Goal: Information Seeking & Learning: Learn about a topic

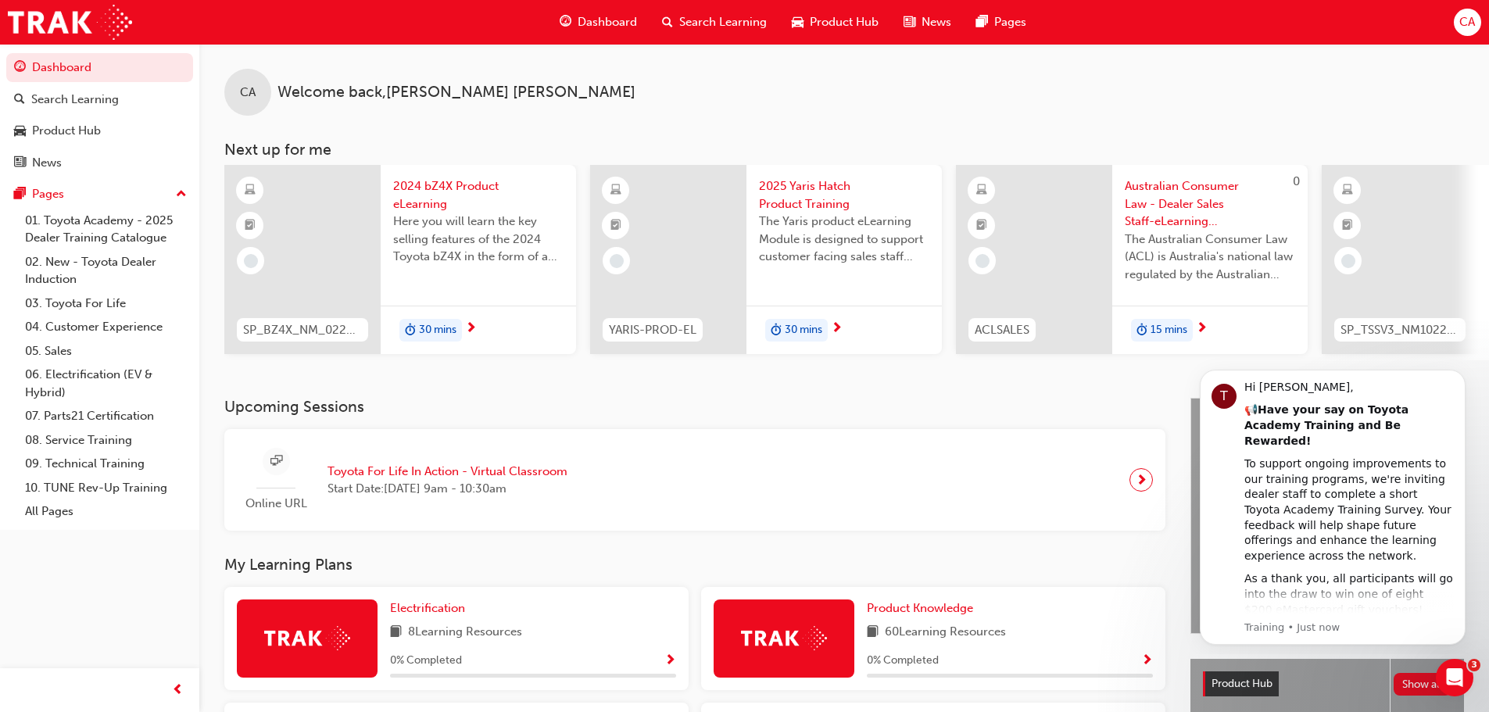
click at [719, 24] on span "Search Learning" at bounding box center [723, 22] width 88 height 18
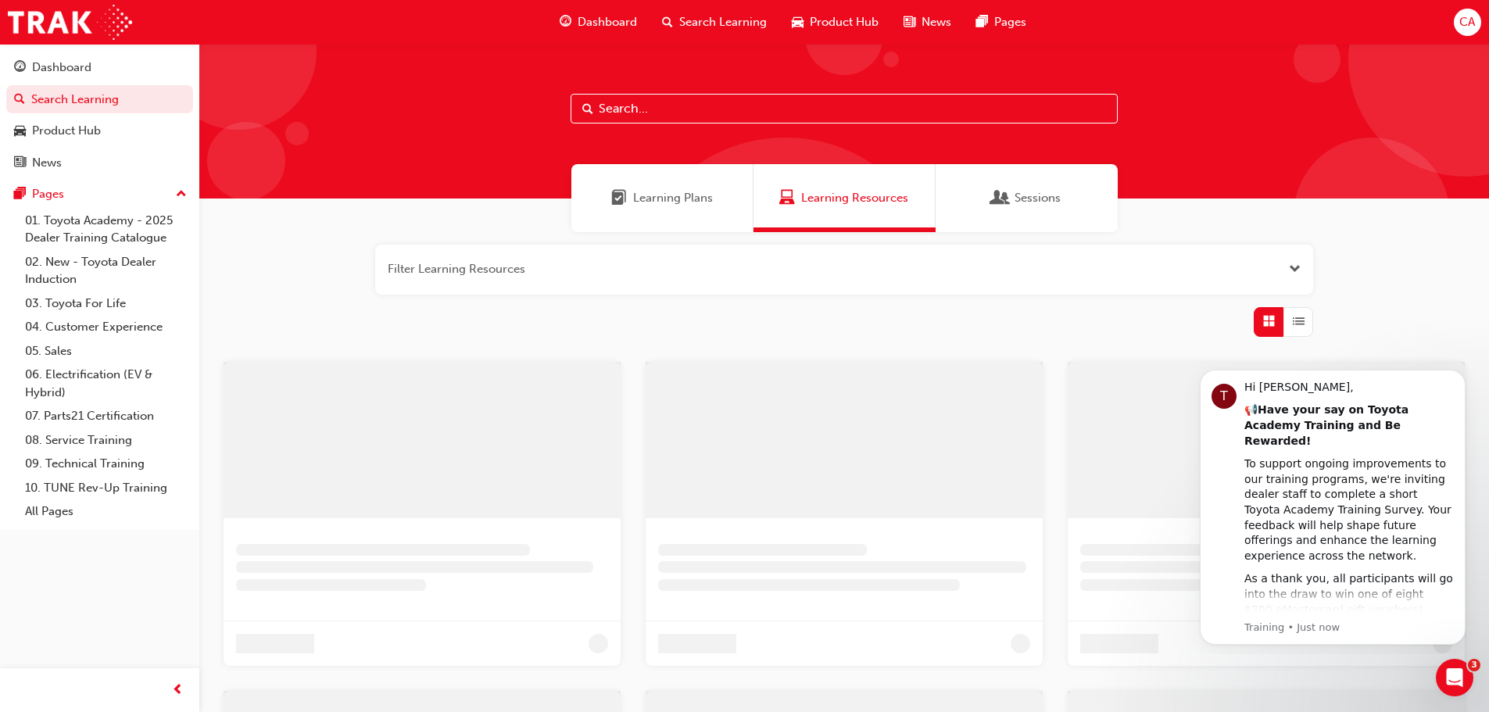
click at [686, 109] on input "text" at bounding box center [844, 109] width 547 height 30
paste input "SPK11004"
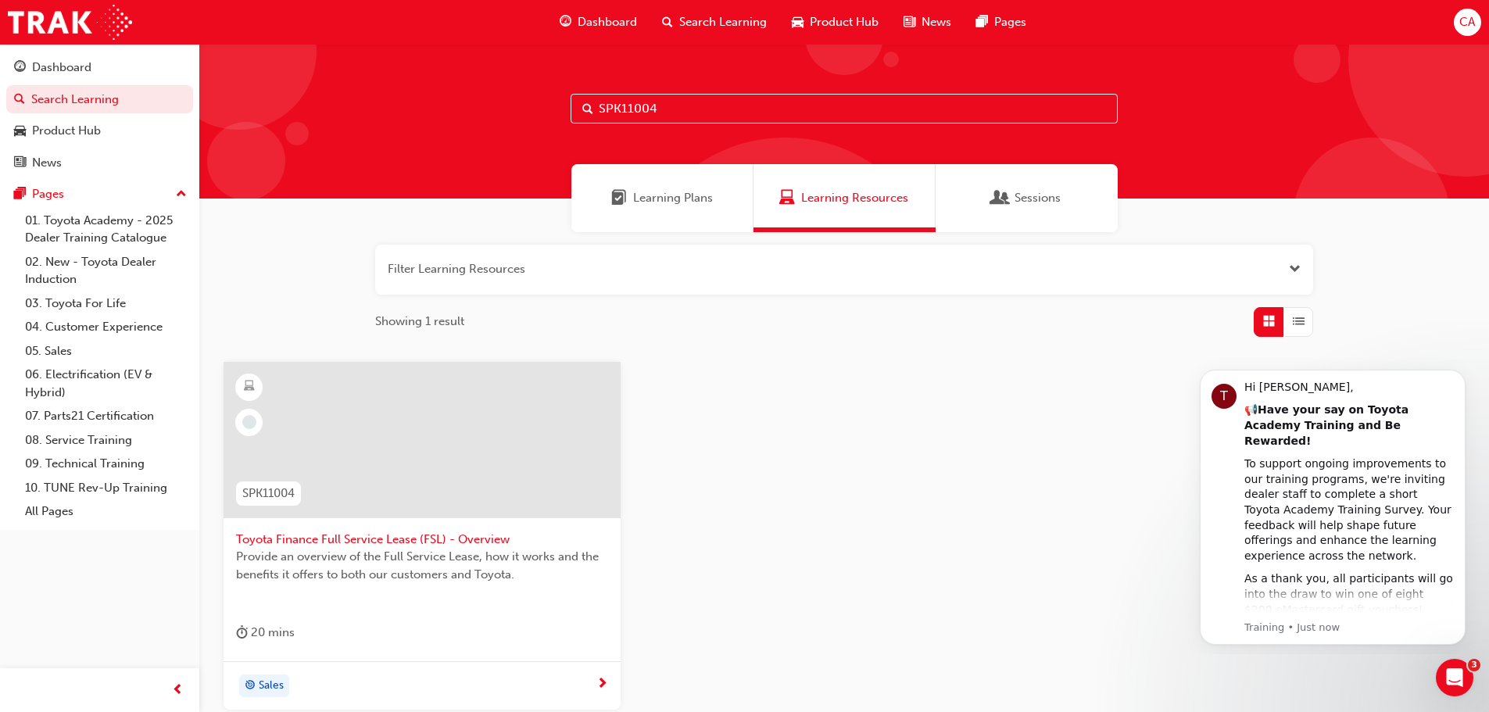
type input "SPK11004"
click at [475, 421] on div at bounding box center [422, 440] width 397 height 156
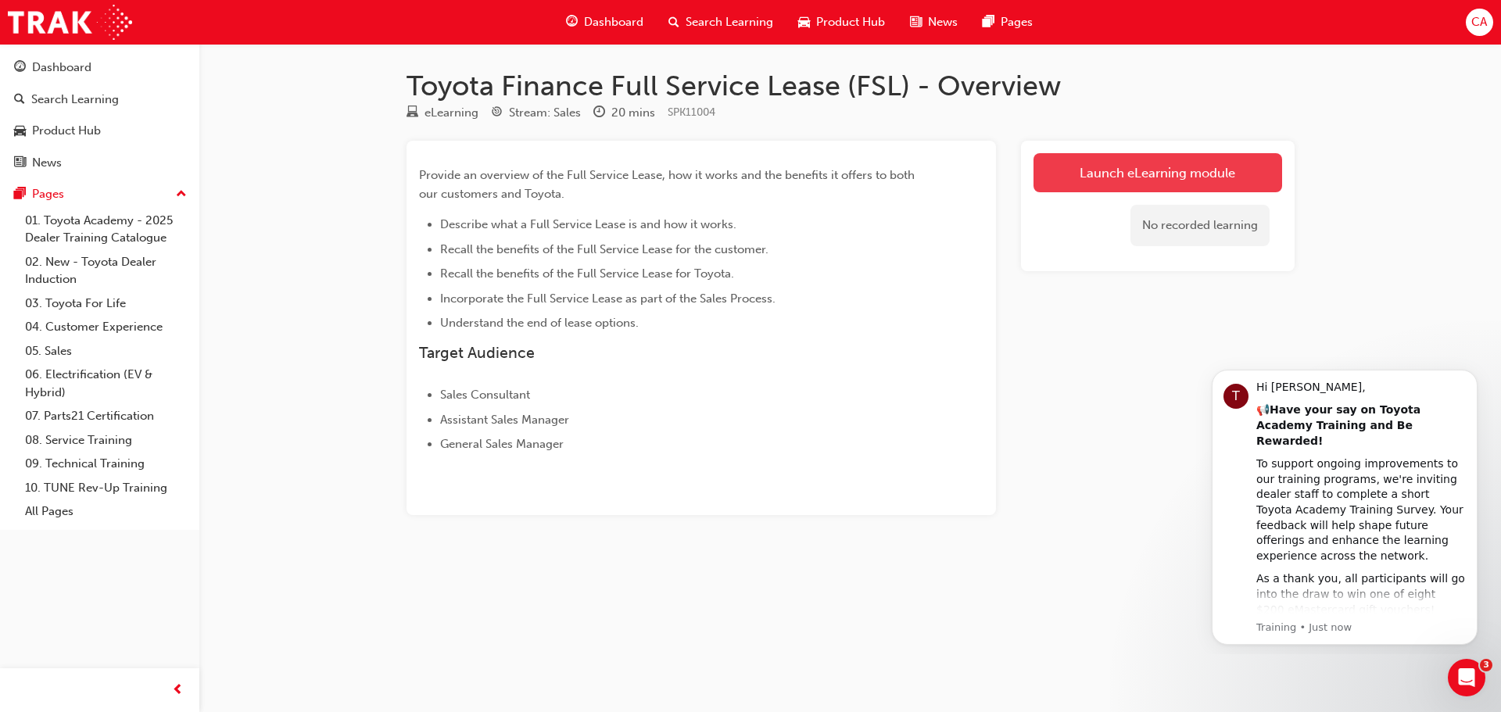
click at [1159, 177] on link "Launch eLearning module" at bounding box center [1157, 172] width 249 height 39
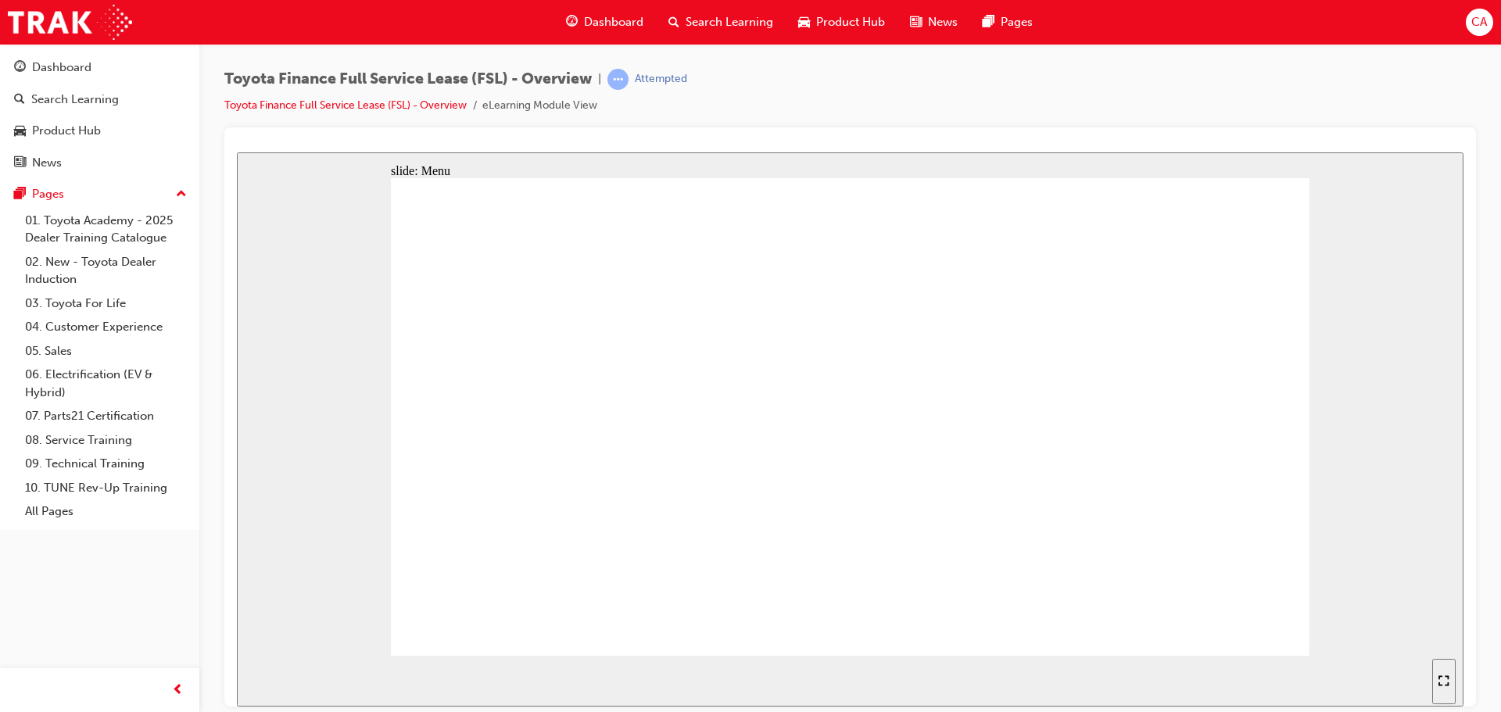
click at [1444, 220] on div "slide: Objectives Click the first topic to continue. Home page Open Menu Resour…" at bounding box center [850, 429] width 1226 height 554
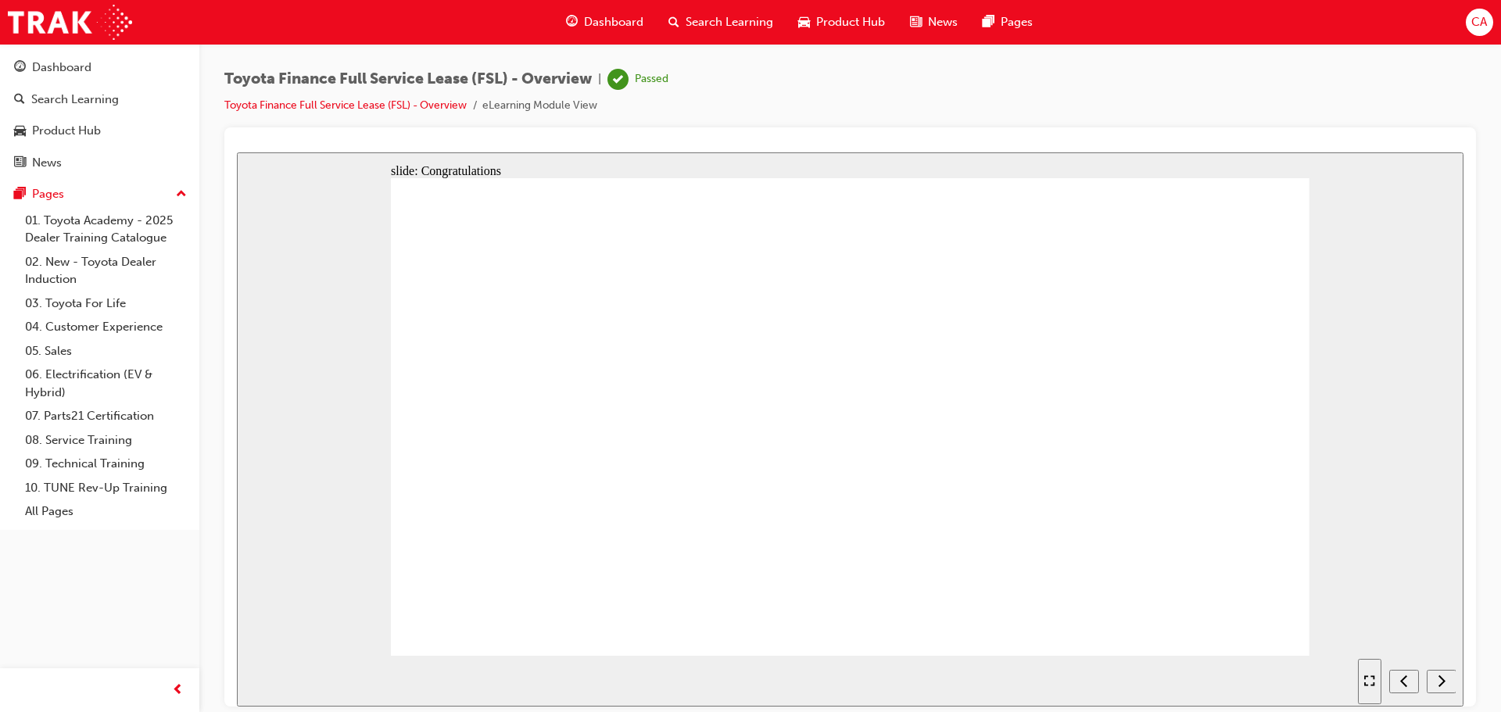
drag, startPoint x: 1051, startPoint y: 610, endPoint x: 986, endPoint y: 599, distance: 65.9
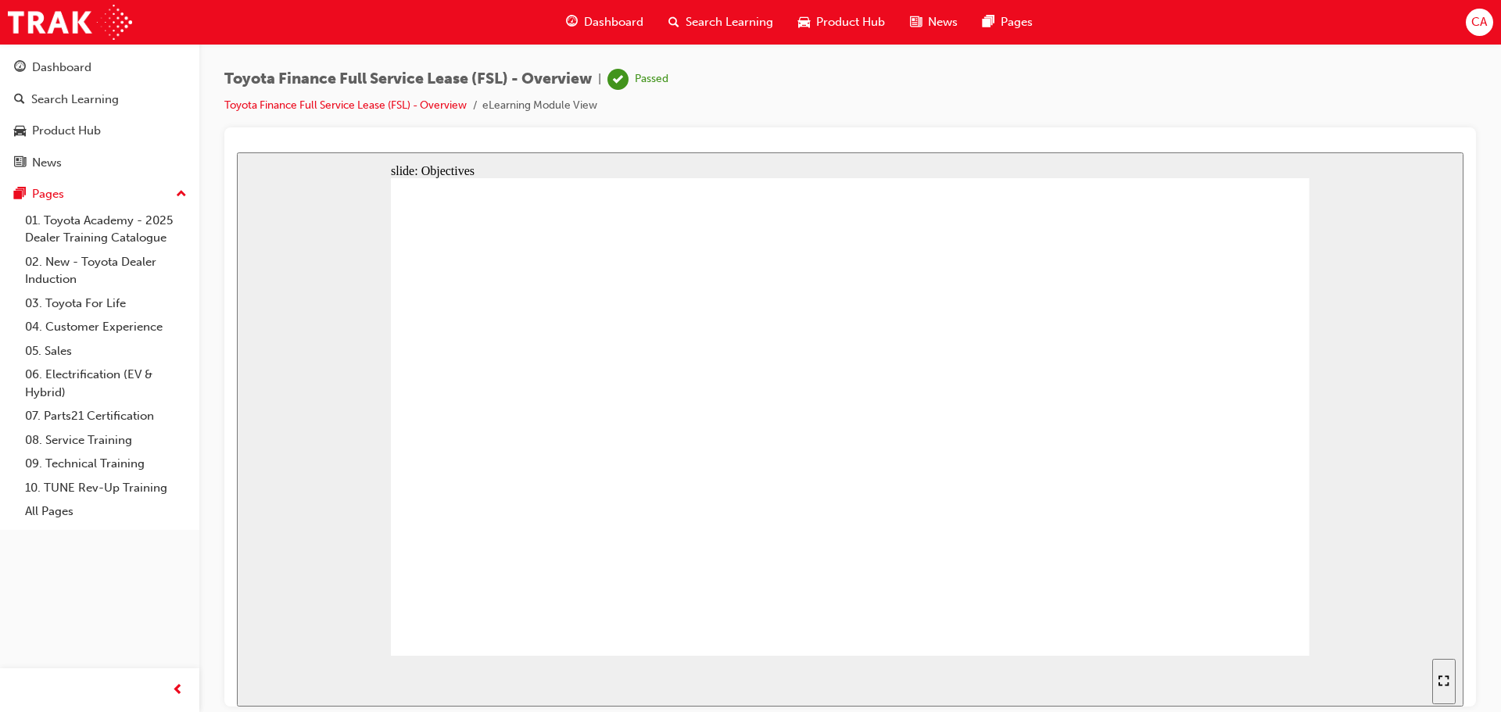
click at [720, 10] on div "Search Learning" at bounding box center [721, 22] width 130 height 32
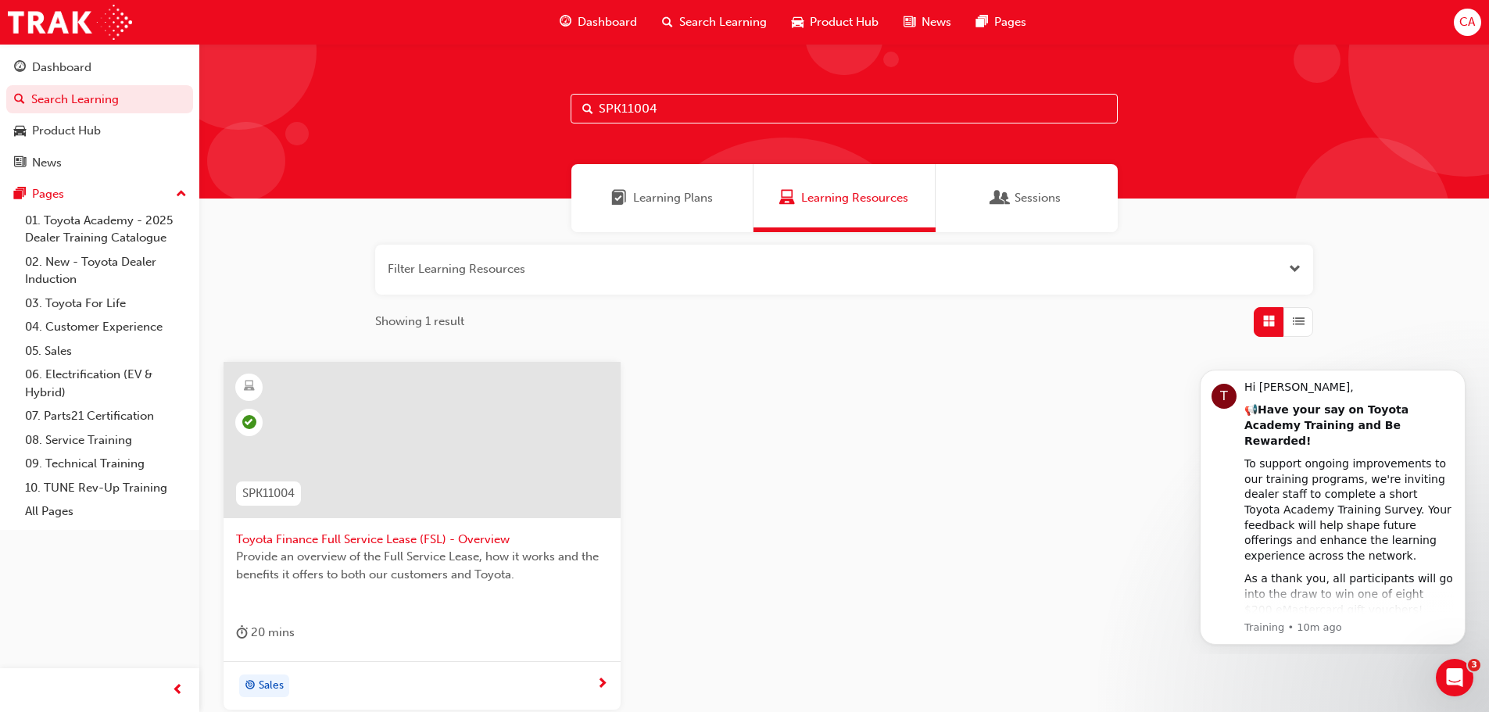
drag, startPoint x: 684, startPoint y: 101, endPoint x: 557, endPoint y: 101, distance: 127.4
click at [557, 101] on div "SPK11004" at bounding box center [844, 121] width 1290 height 155
paste input "_HYBRID_TK0618_EL"
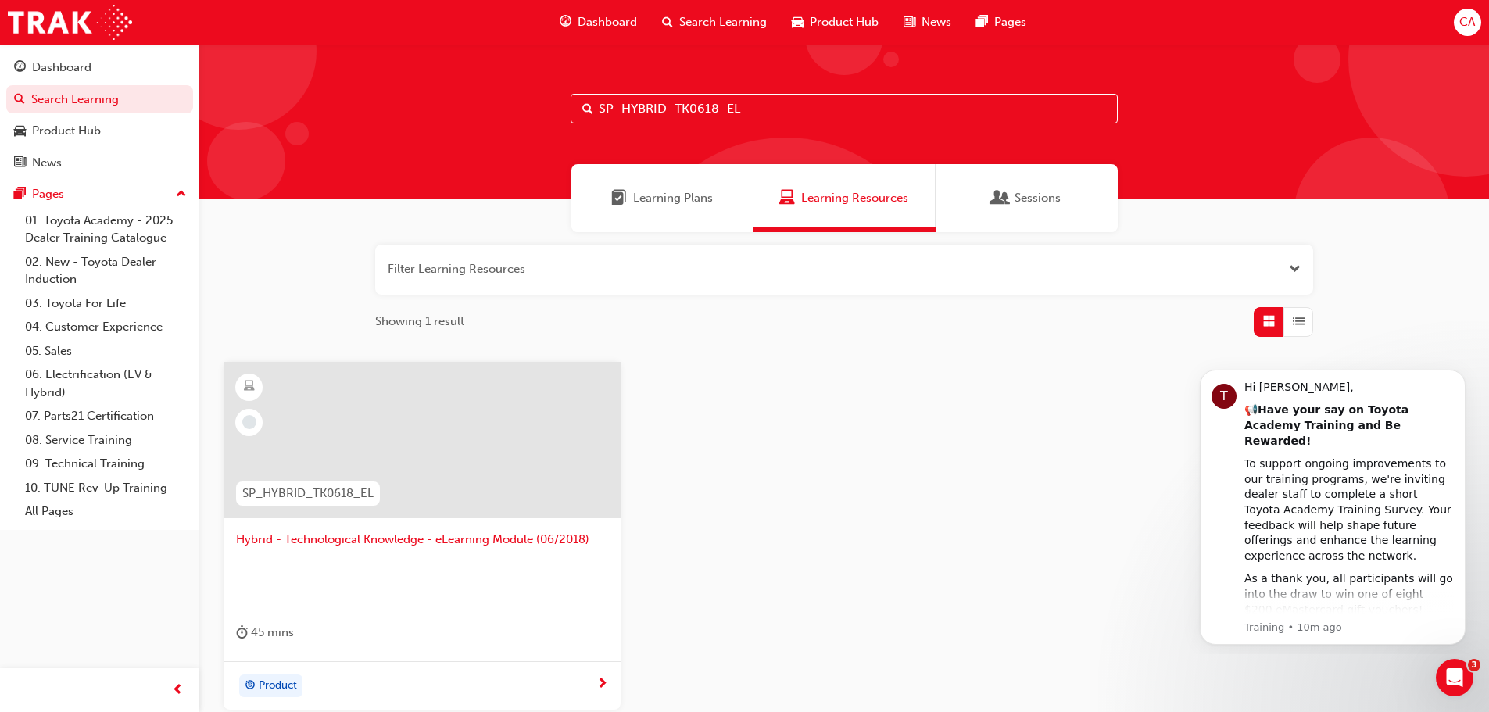
type input "SP_HYBRID_TK0618_EL"
click at [491, 402] on div at bounding box center [422, 440] width 397 height 156
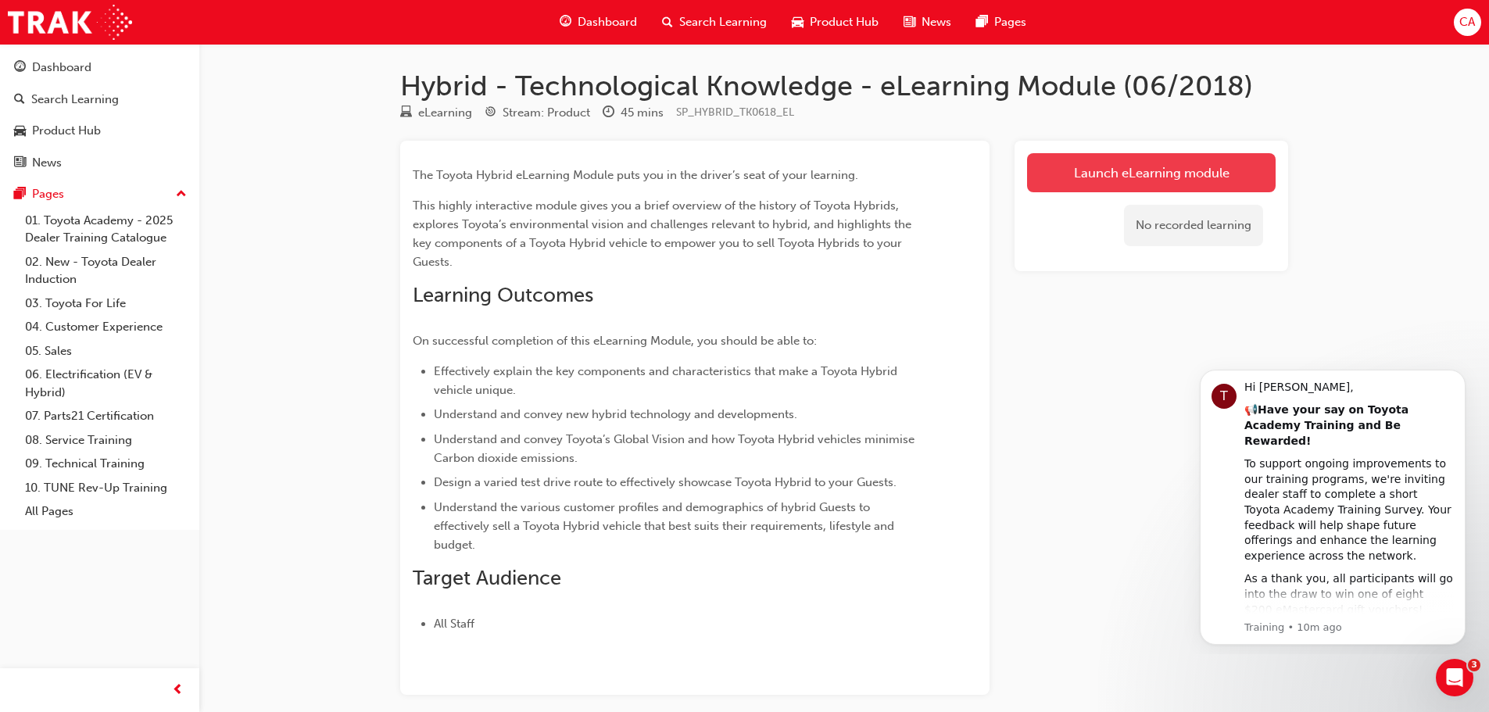
click at [1151, 183] on link "Launch eLearning module" at bounding box center [1151, 172] width 249 height 39
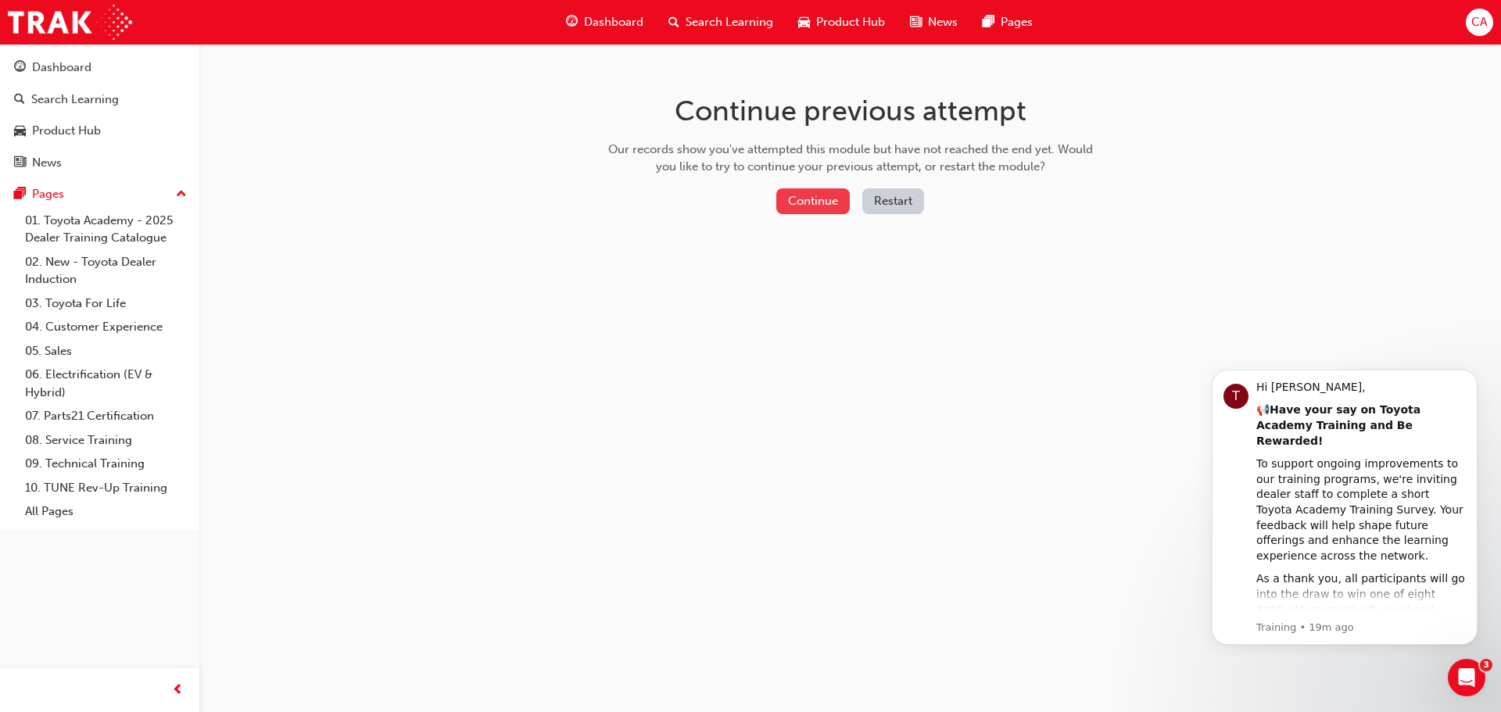
click at [831, 197] on button "Continue" at bounding box center [812, 201] width 73 height 26
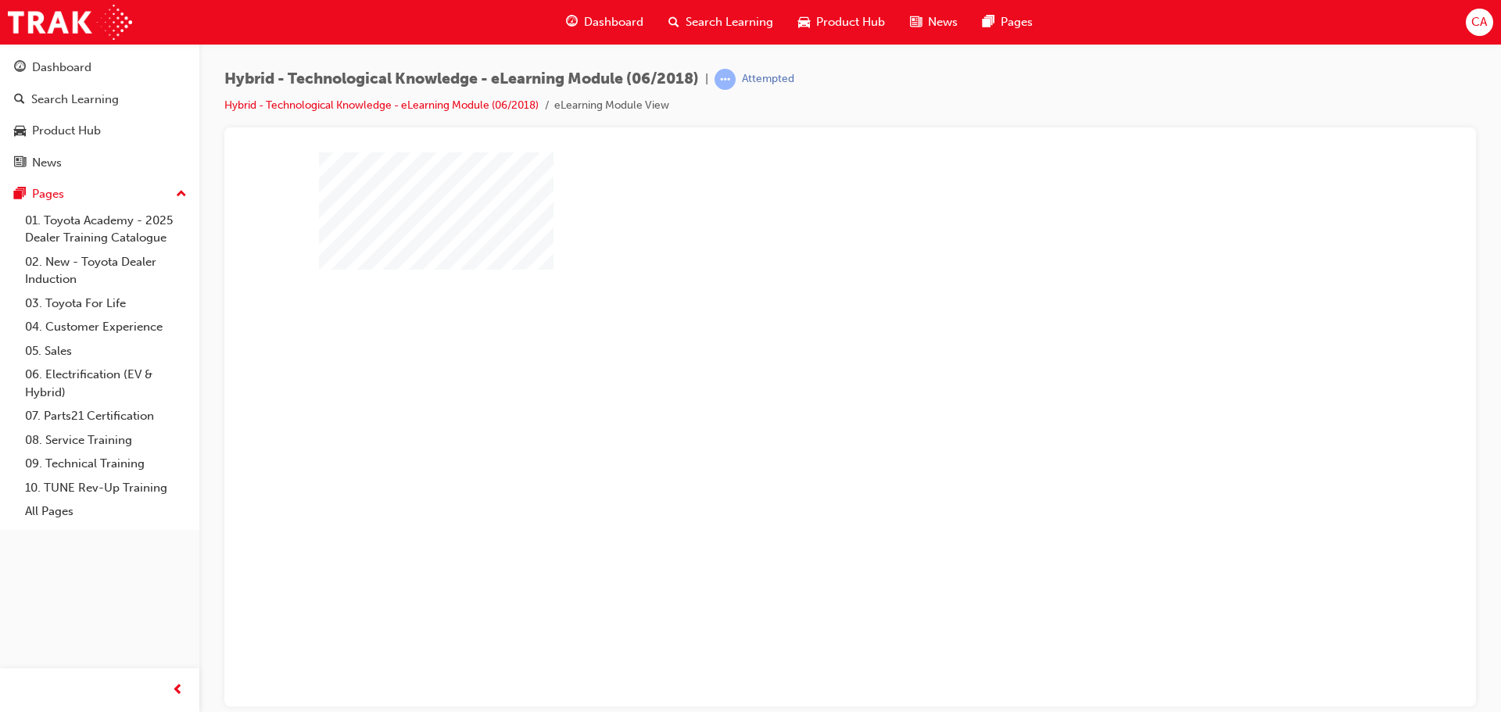
click at [805, 384] on div "play" at bounding box center [805, 384] width 0 height 0
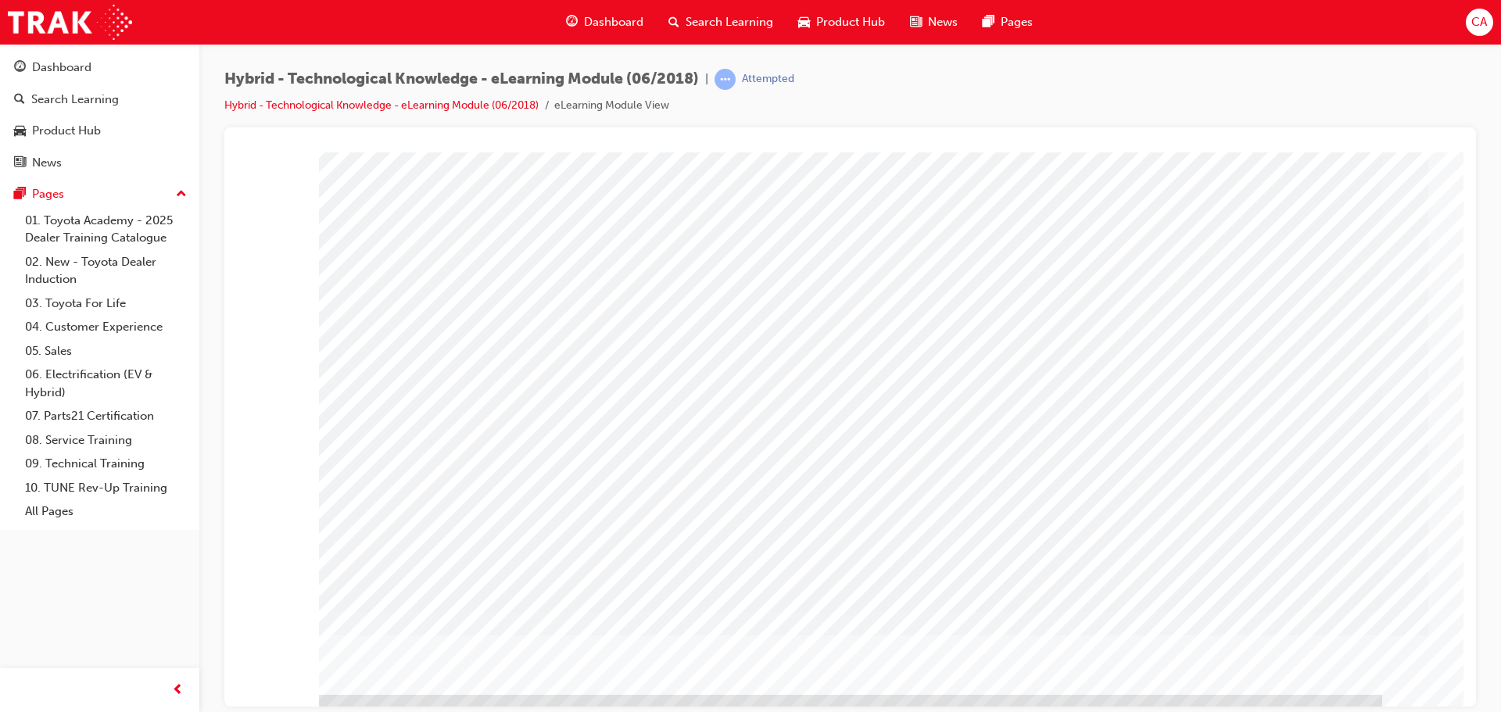
scroll to position [32, 0]
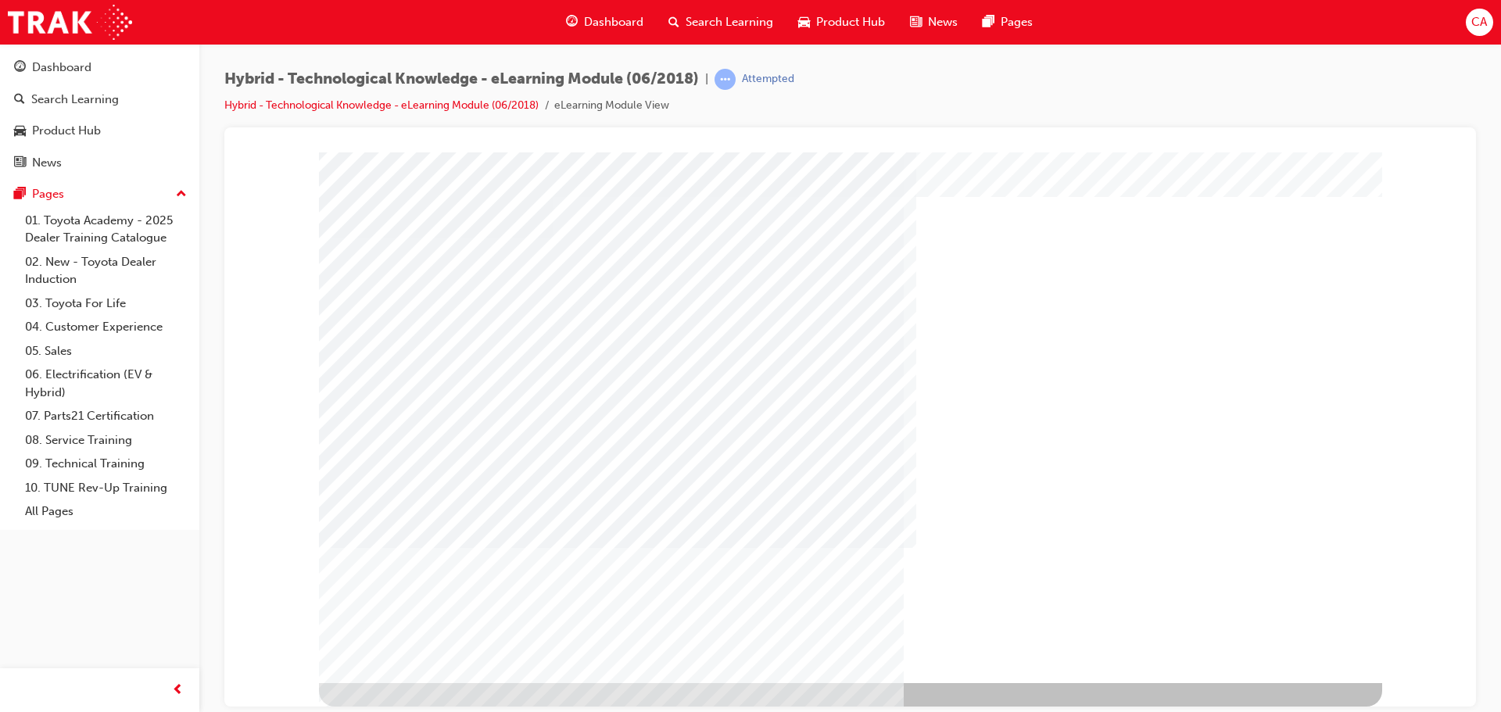
scroll to position [0, 0]
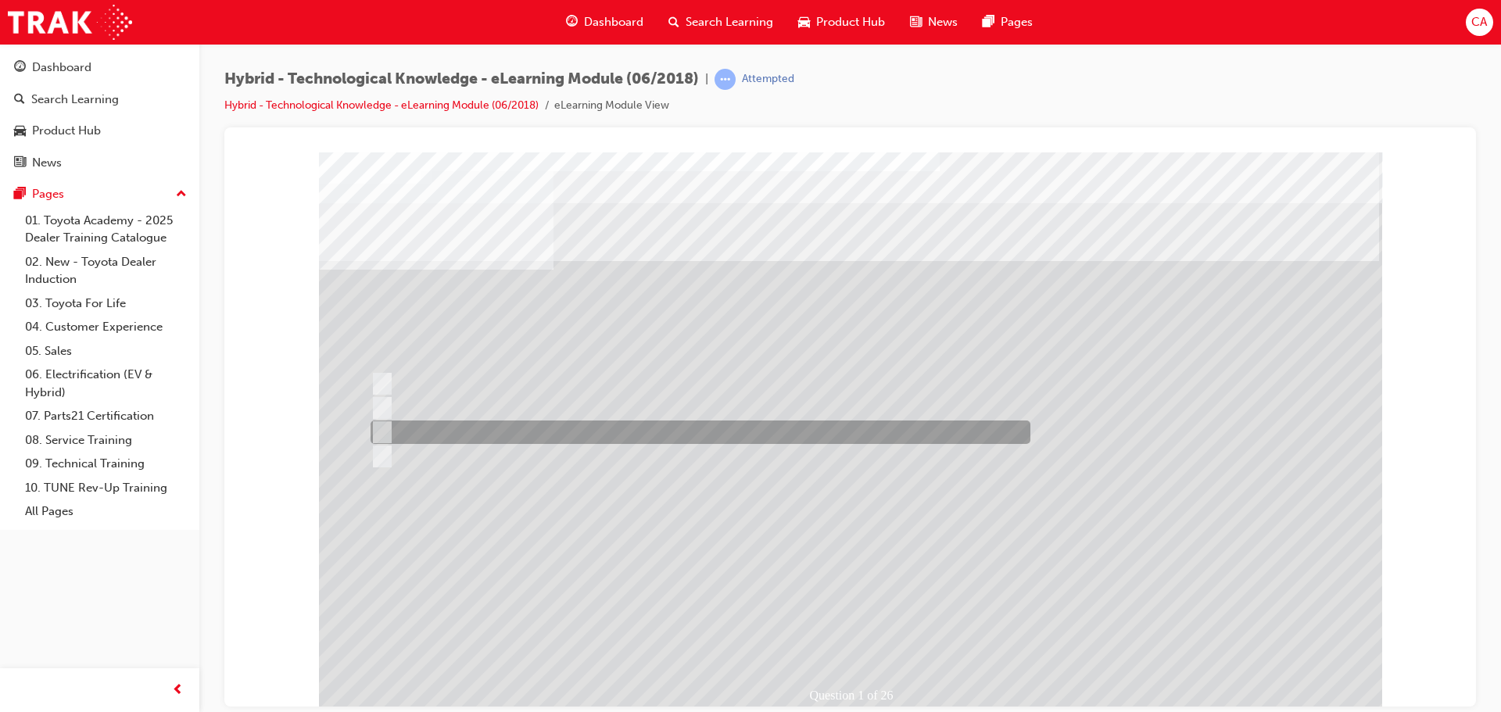
click at [384, 431] on input "2010" at bounding box center [378, 432] width 17 height 17
radio input "true"
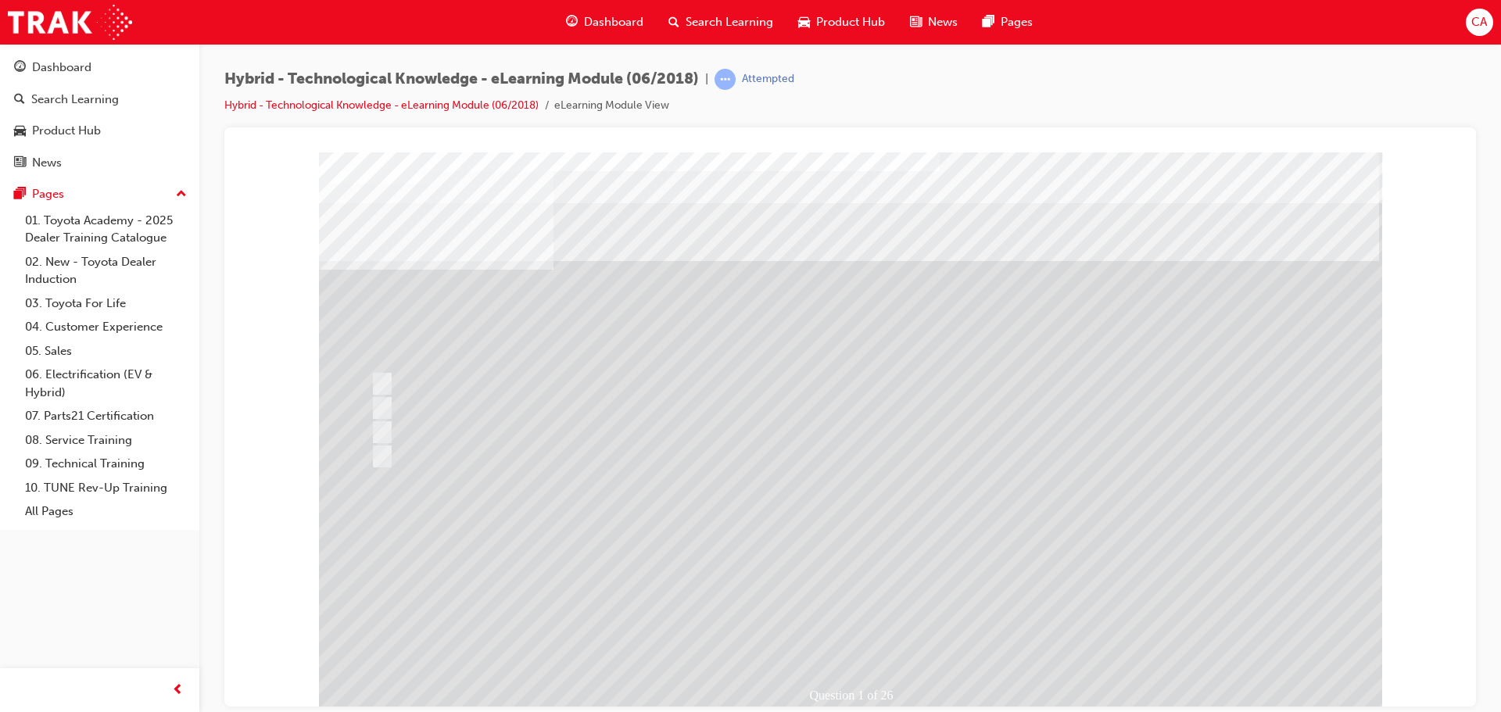
click at [383, 386] on div at bounding box center [850, 433] width 1063 height 563
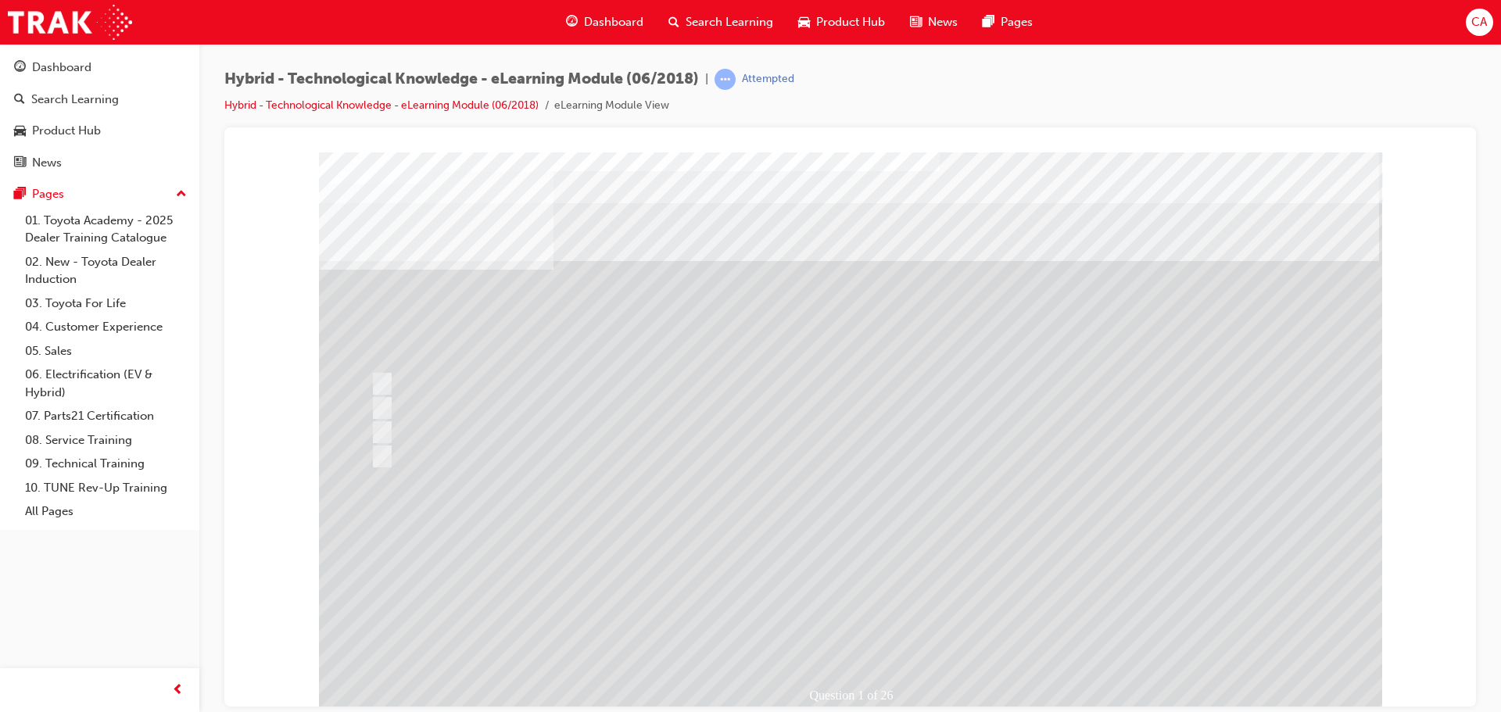
drag, startPoint x: 861, startPoint y: 629, endPoint x: 841, endPoint y: 704, distance: 77.7
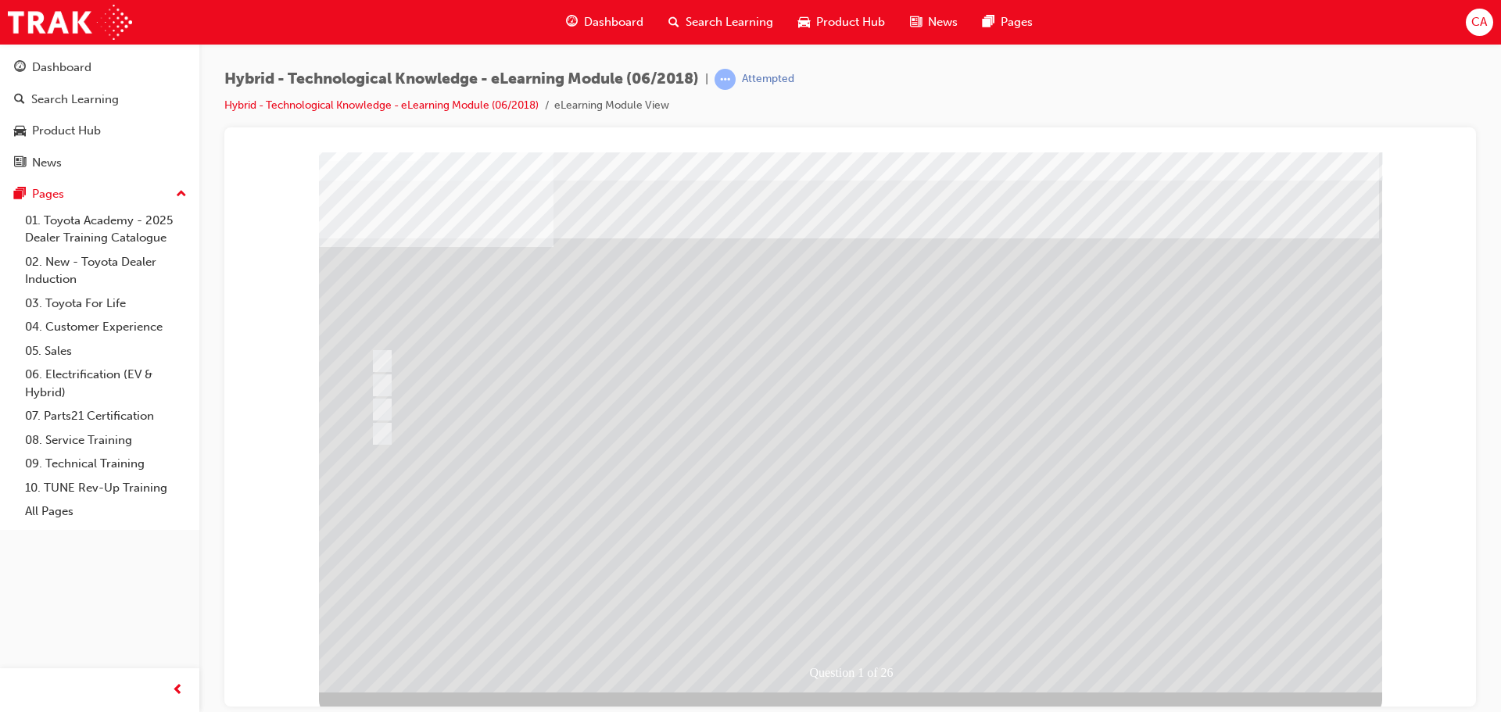
scroll to position [32, 0]
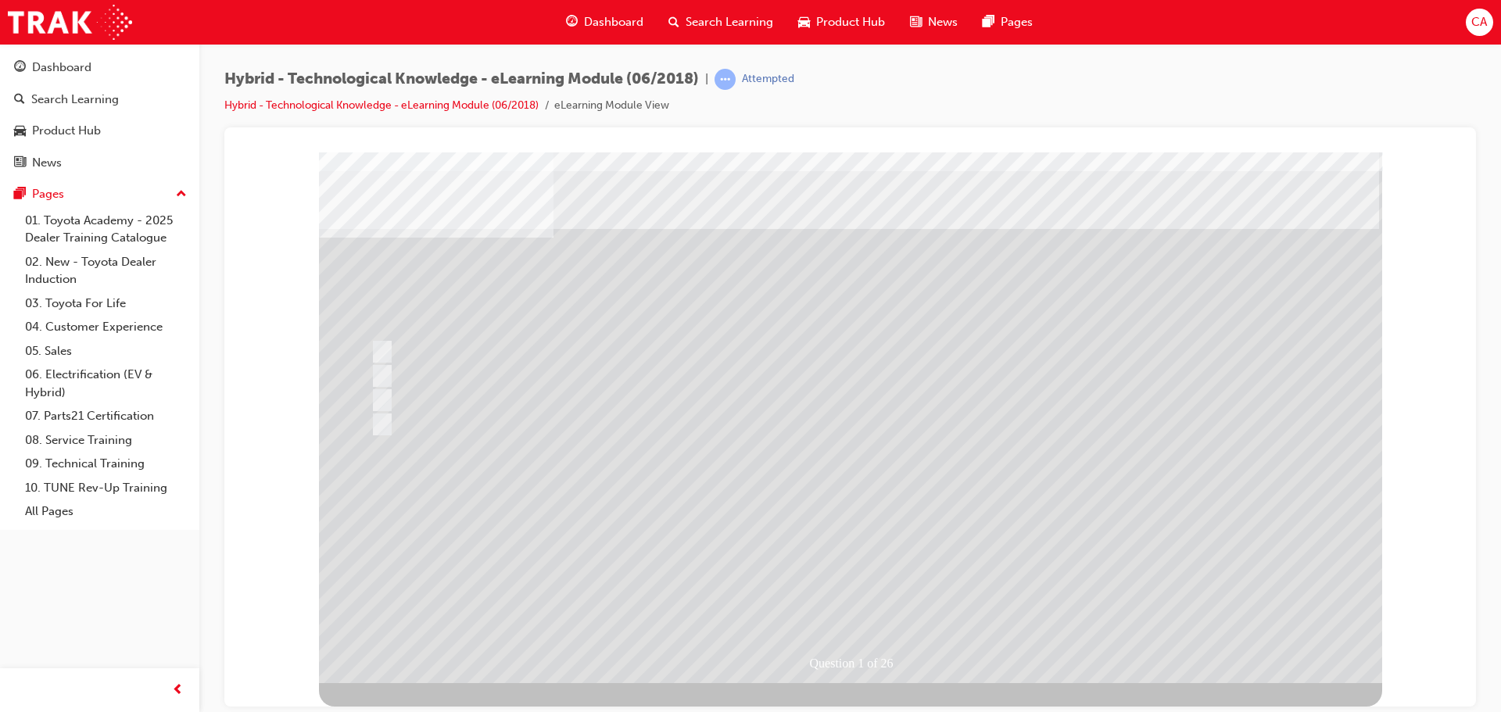
click at [370, 420] on div at bounding box center [697, 424] width 660 height 23
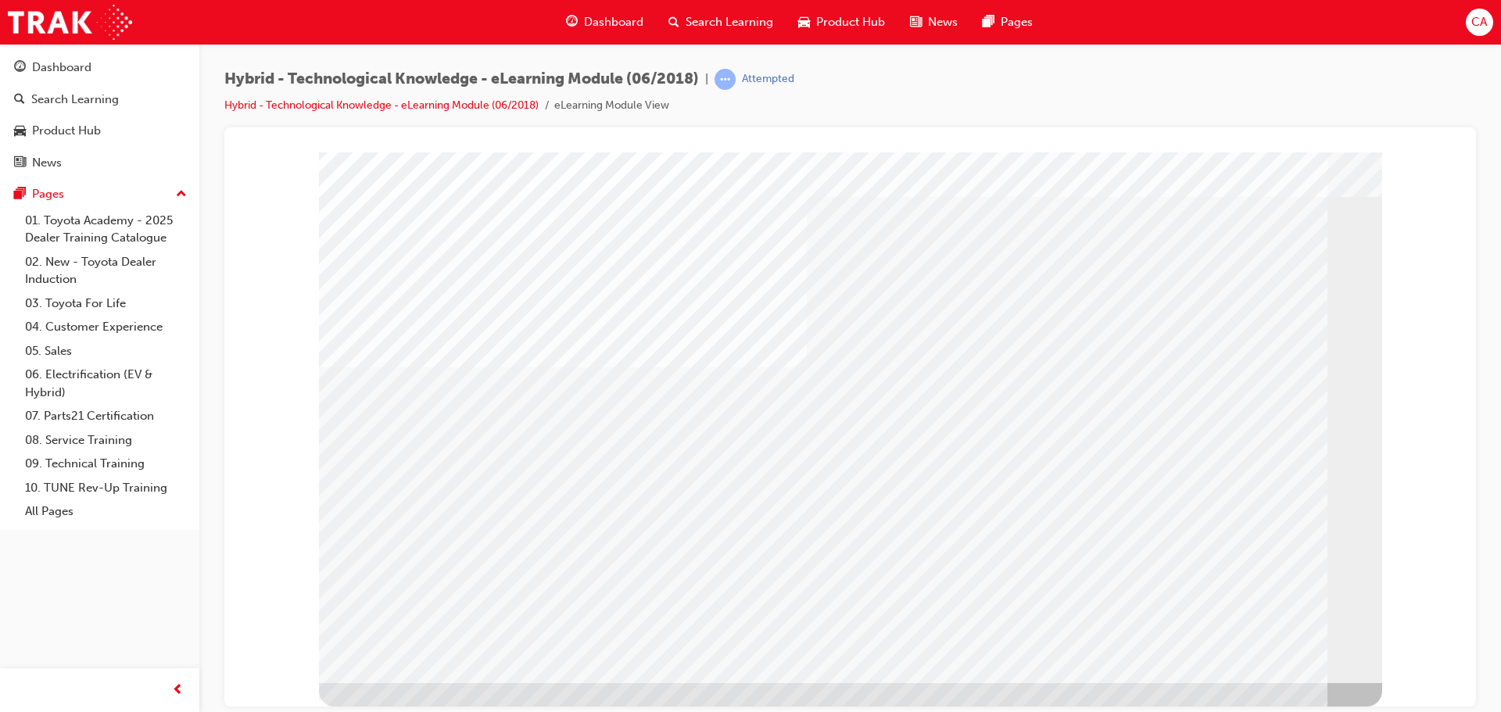
drag, startPoint x: 439, startPoint y: 626, endPoint x: 439, endPoint y: 634, distance: 7.9
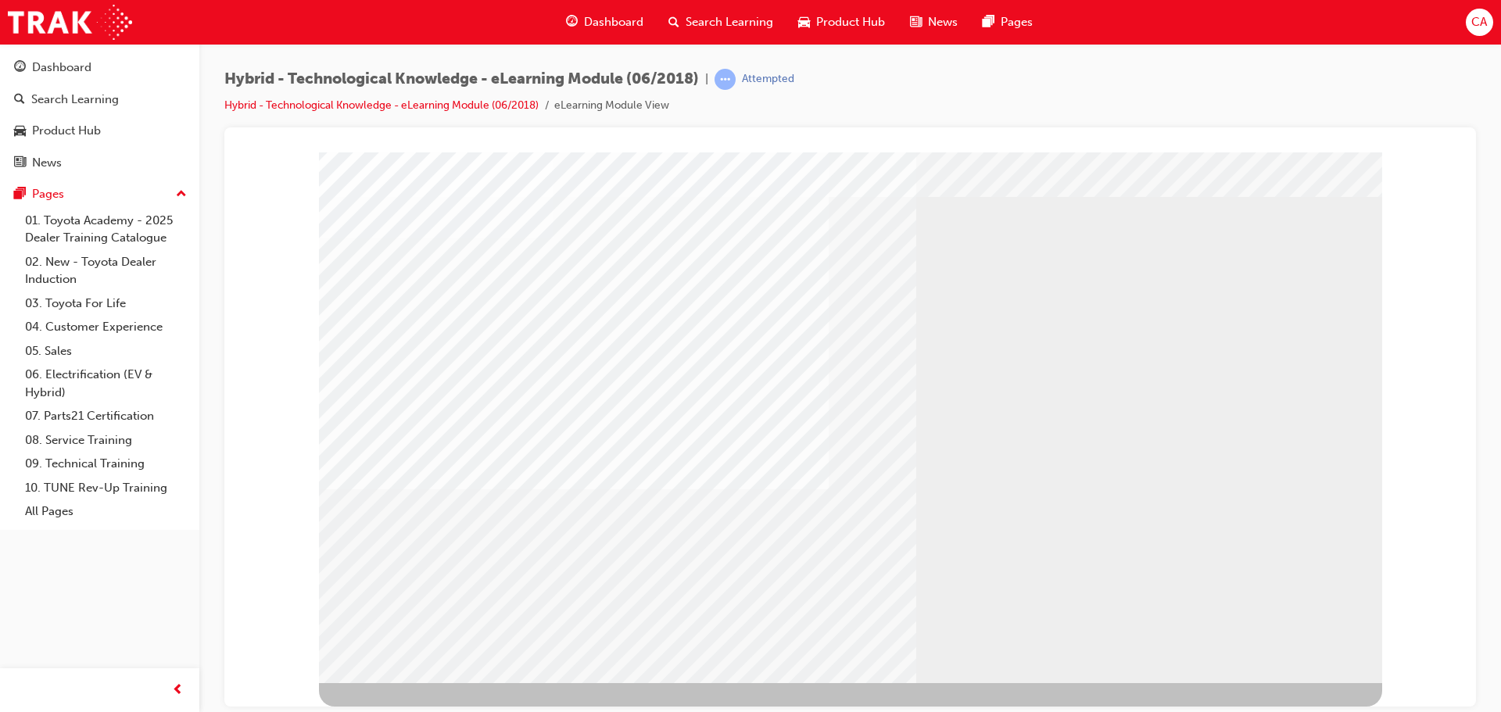
scroll to position [0, 0]
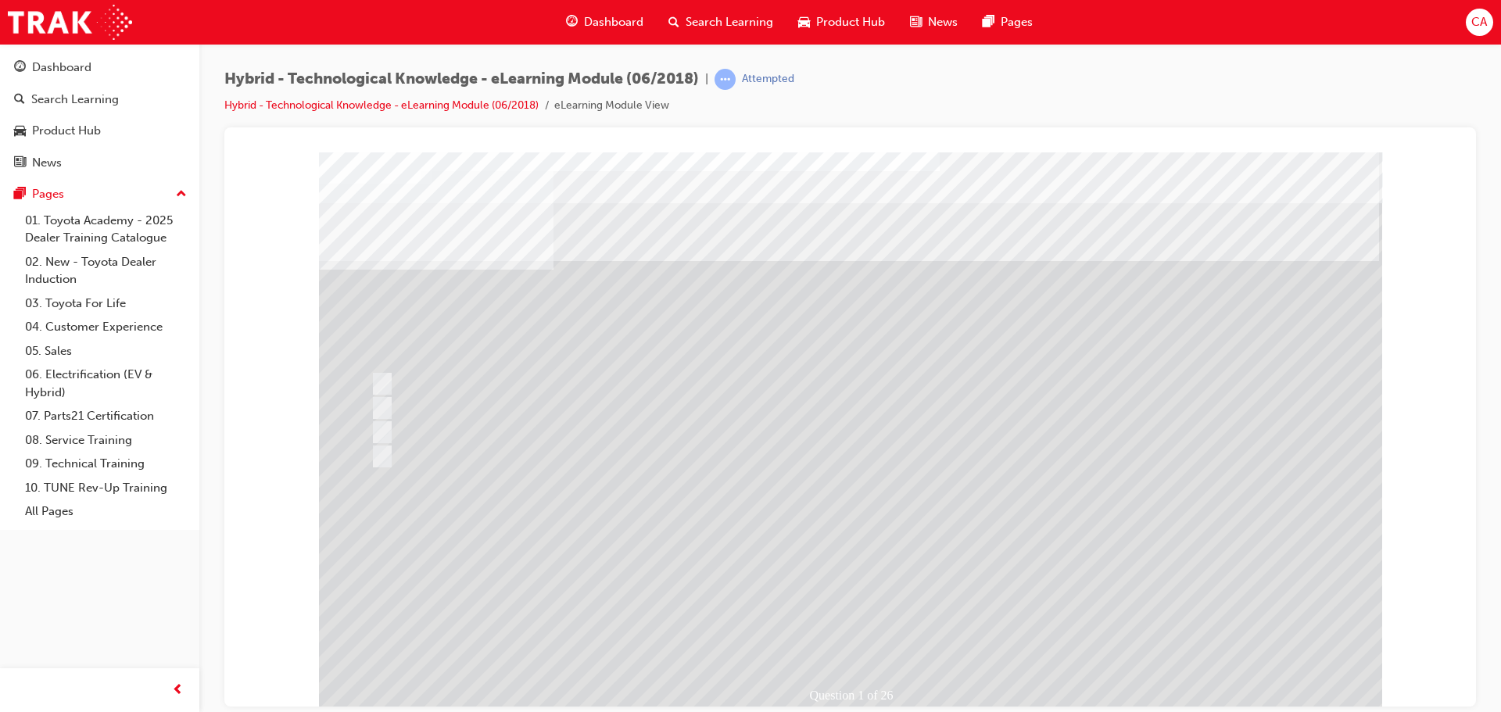
click at [384, 421] on div at bounding box center [697, 432] width 660 height 23
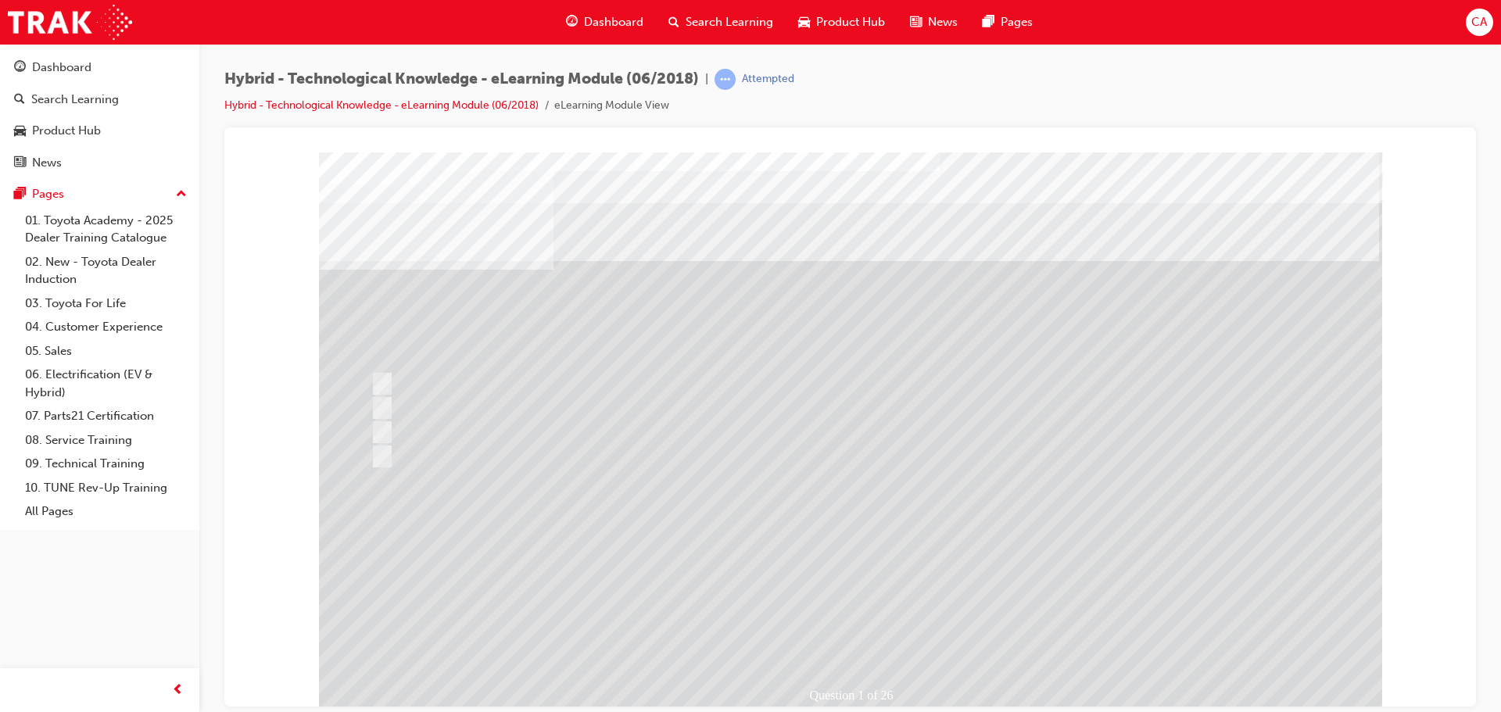
click at [381, 422] on div at bounding box center [697, 432] width 660 height 23
click at [381, 425] on div at bounding box center [697, 432] width 660 height 23
drag, startPoint x: 381, startPoint y: 424, endPoint x: 540, endPoint y: 607, distance: 242.7
click at [406, 453] on div "Question 1 of 26" at bounding box center [850, 433] width 1063 height 563
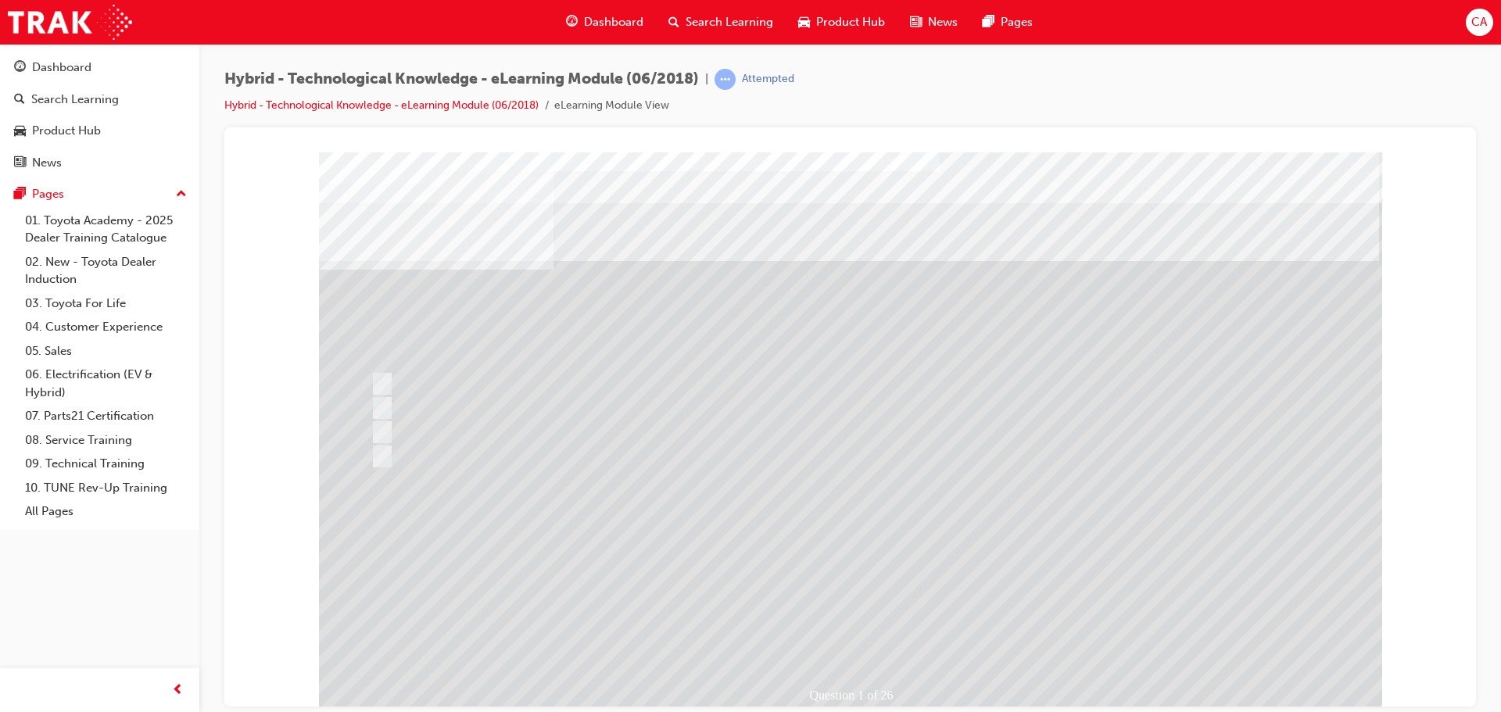
click at [852, 562] on div "Question 1 of 26" at bounding box center [850, 433] width 1063 height 563
drag, startPoint x: 897, startPoint y: 279, endPoint x: 886, endPoint y: 274, distance: 11.2
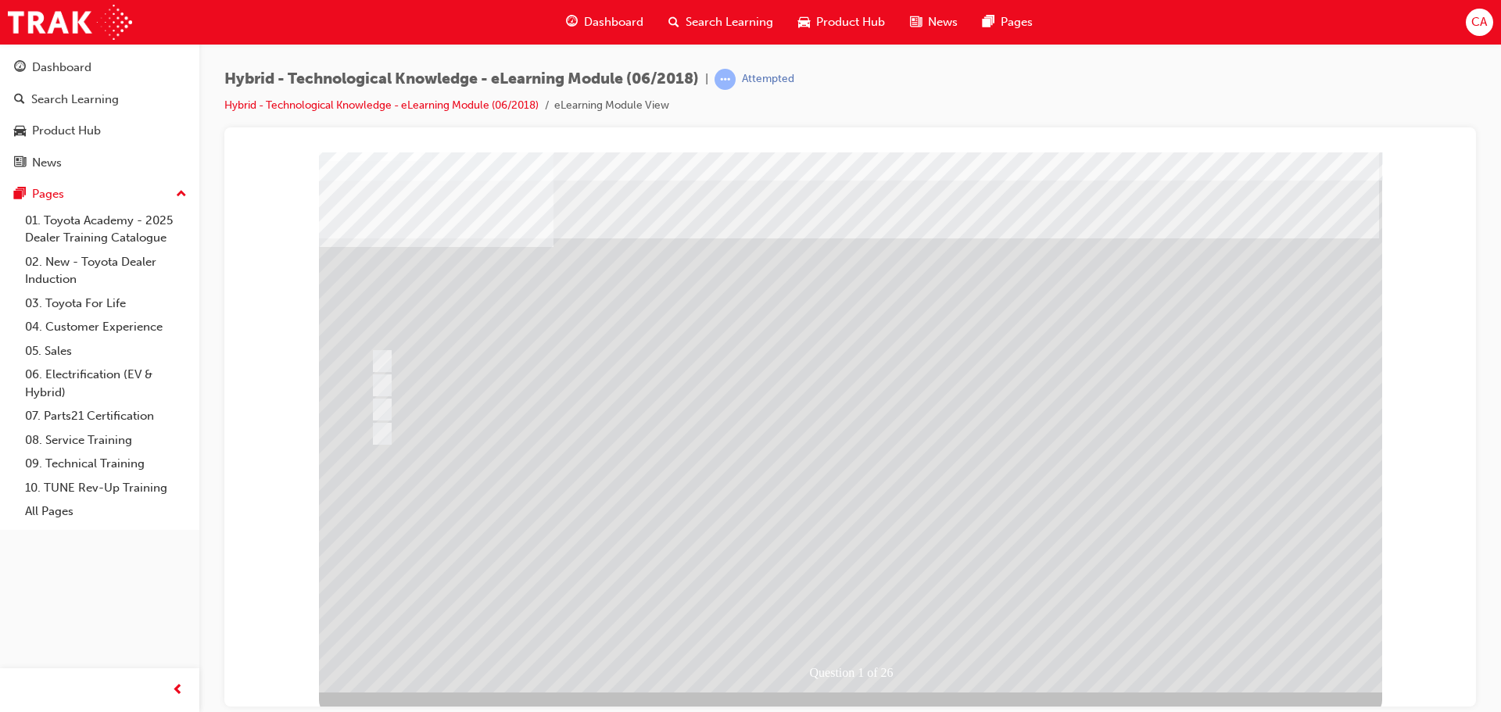
scroll to position [32, 0]
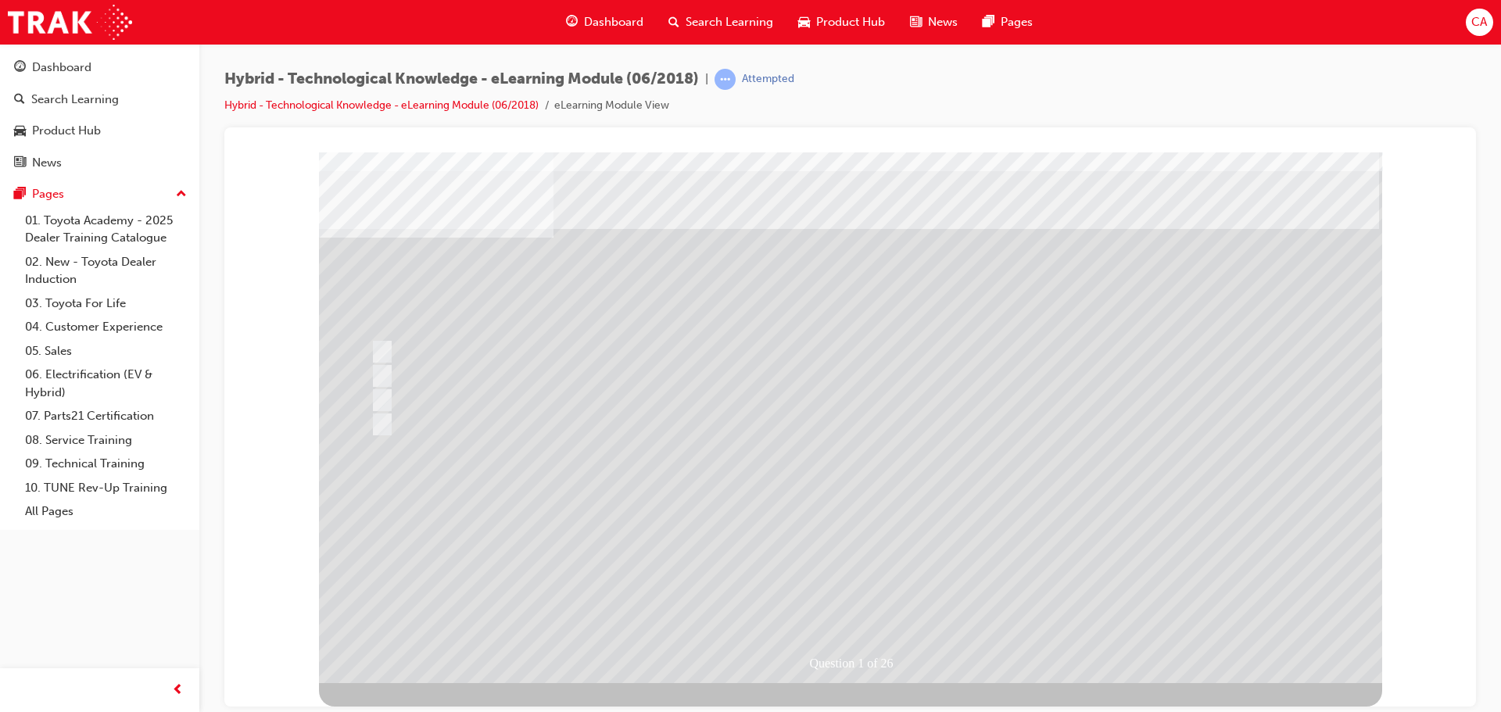
click at [879, 642] on div "Question 1 of 26" at bounding box center [850, 401] width 1063 height 563
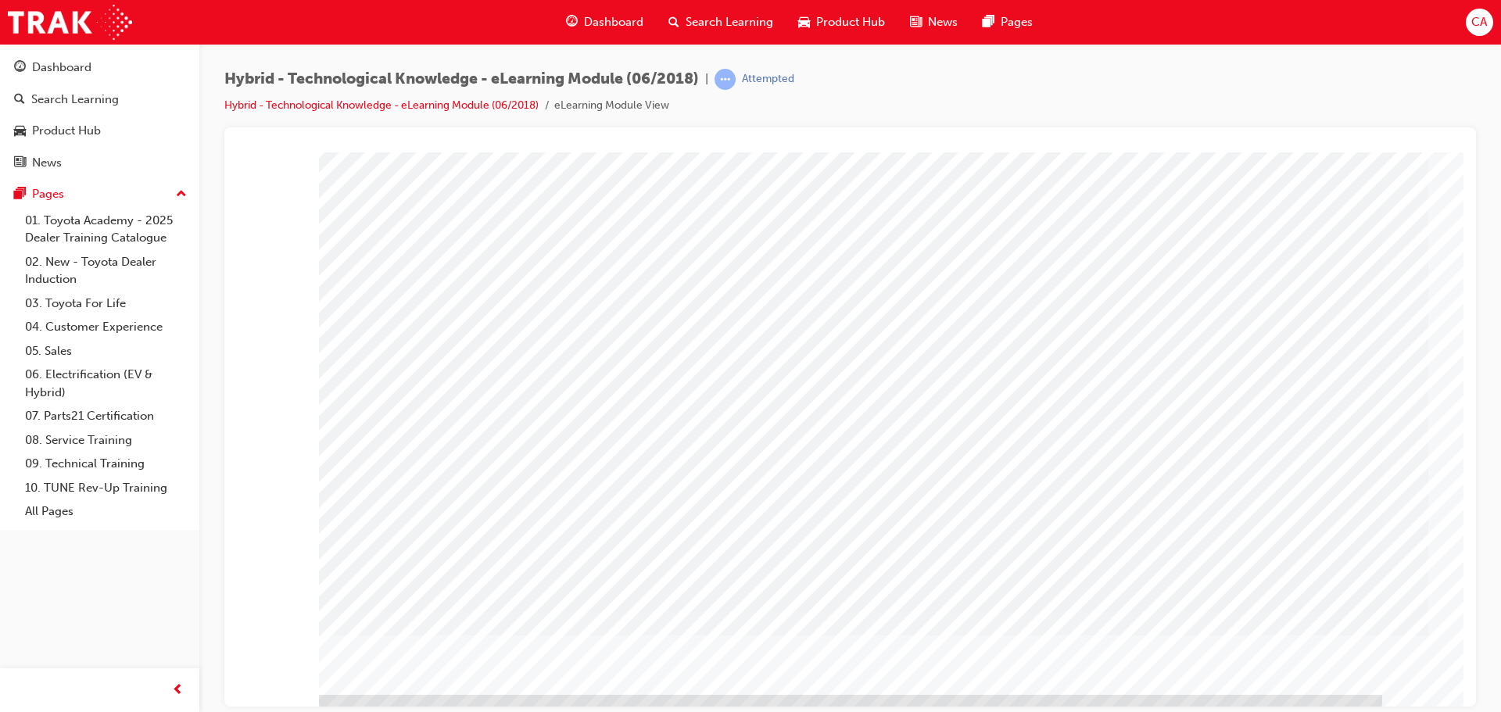
scroll to position [32, 0]
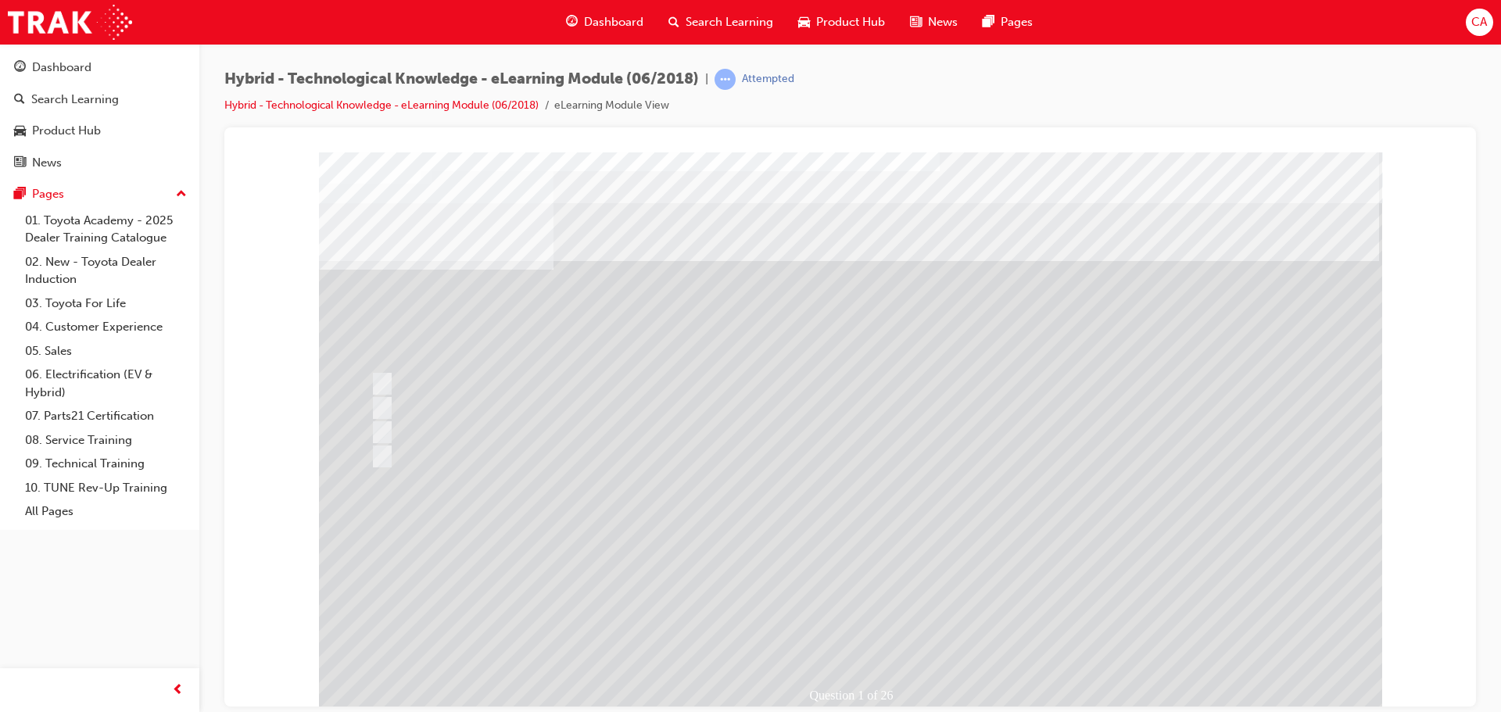
drag, startPoint x: 380, startPoint y: 398, endPoint x: 378, endPoint y: 387, distance: 11.1
click at [379, 392] on div "Question 1 of 26" at bounding box center [850, 433] width 1063 height 563
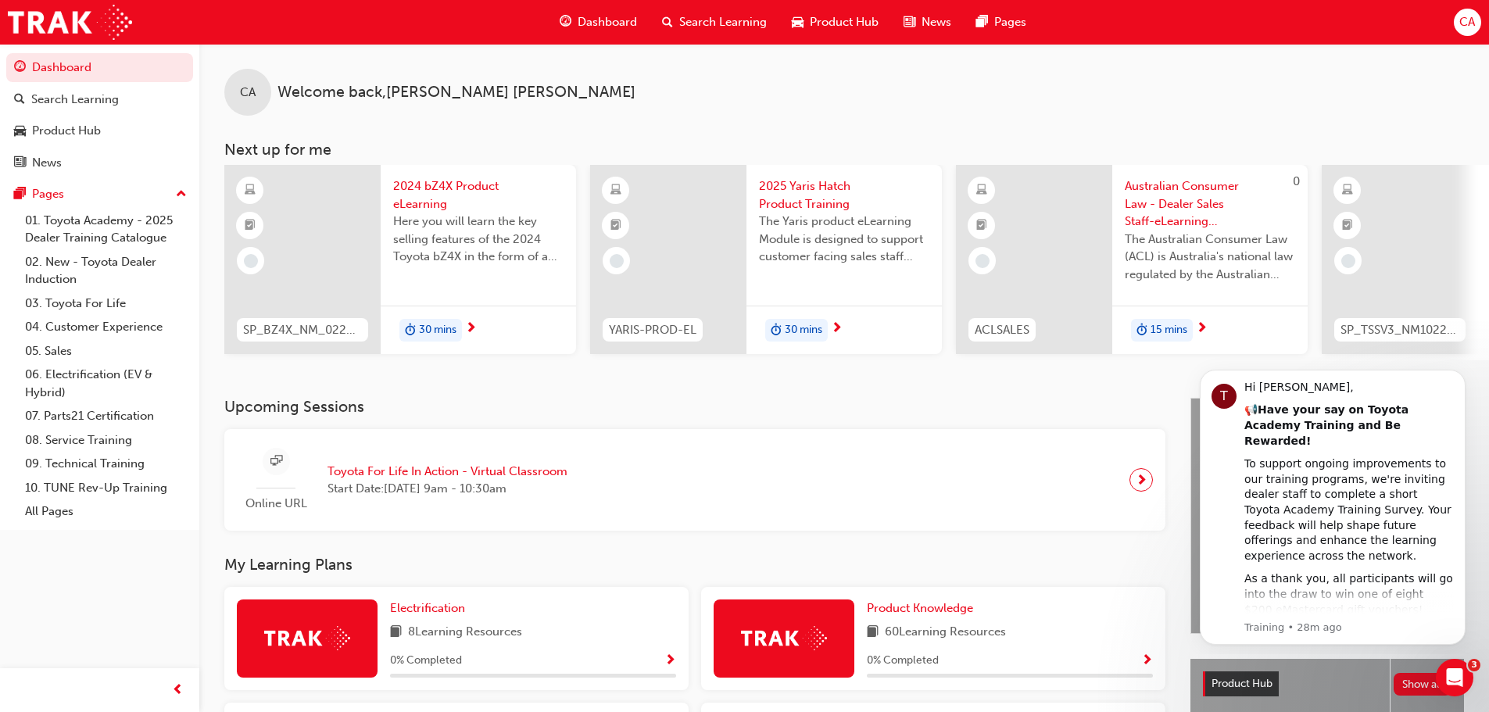
click at [716, 14] on span "Search Learning" at bounding box center [723, 22] width 88 height 18
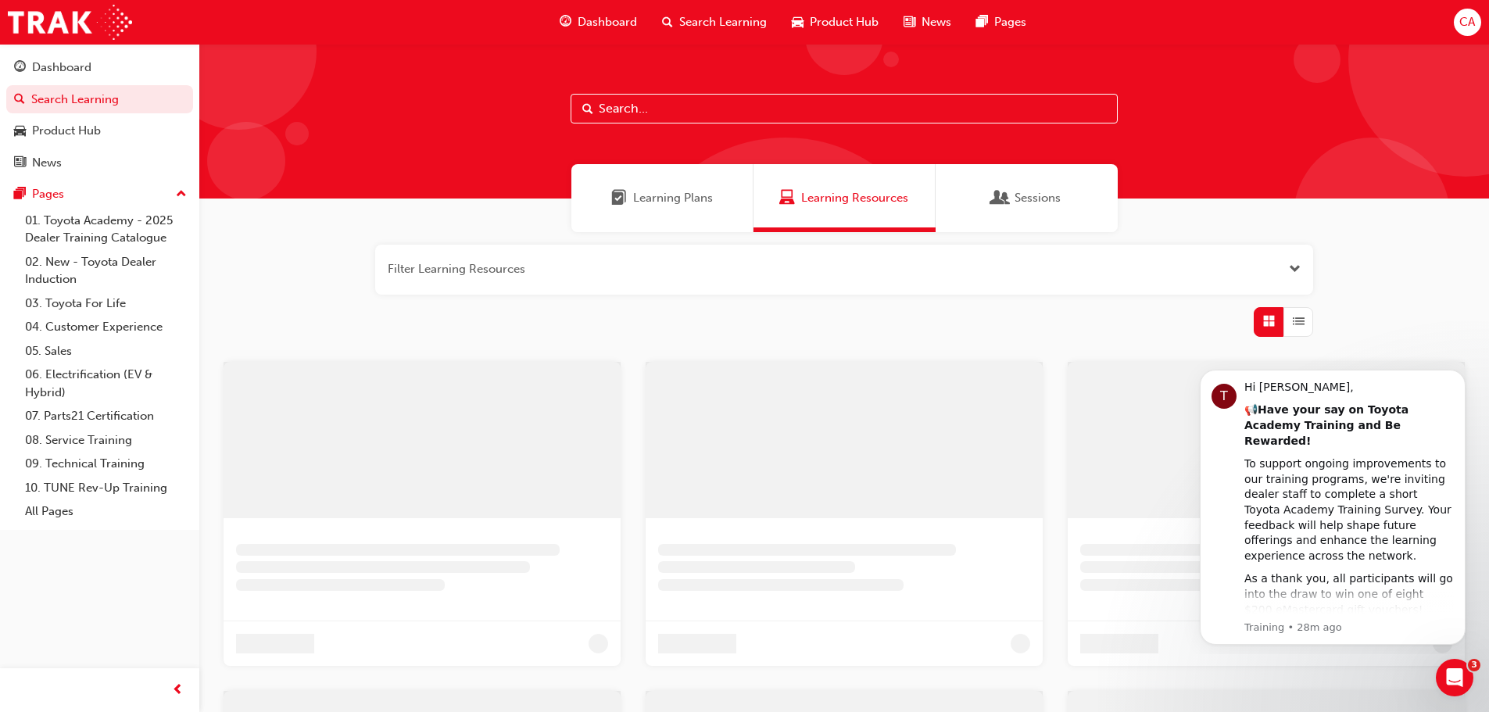
click at [684, 121] on input "text" at bounding box center [844, 109] width 547 height 30
paste input "SP_HYBRID_TK0618_EL"
type input "SP_HYBRID_TK0618_EL"
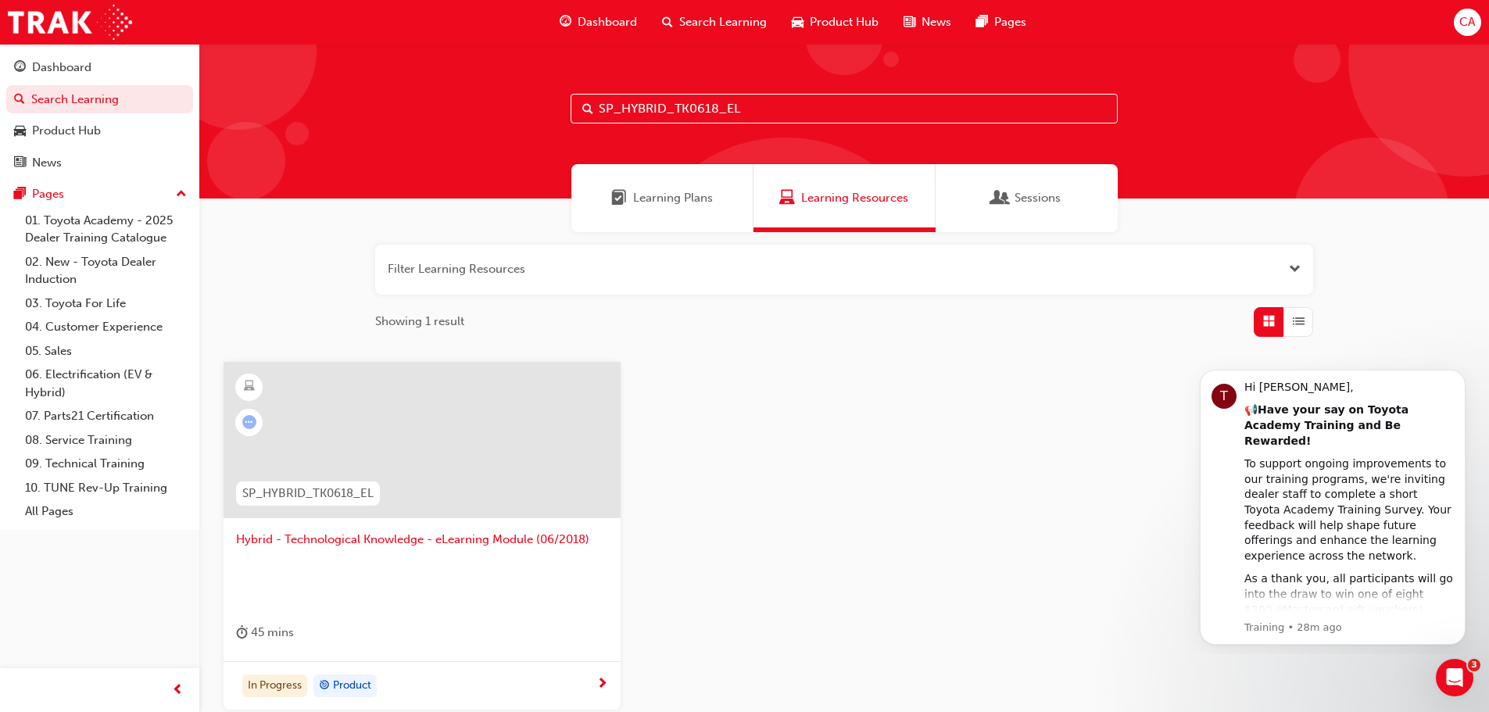
click at [441, 451] on div at bounding box center [422, 440] width 397 height 156
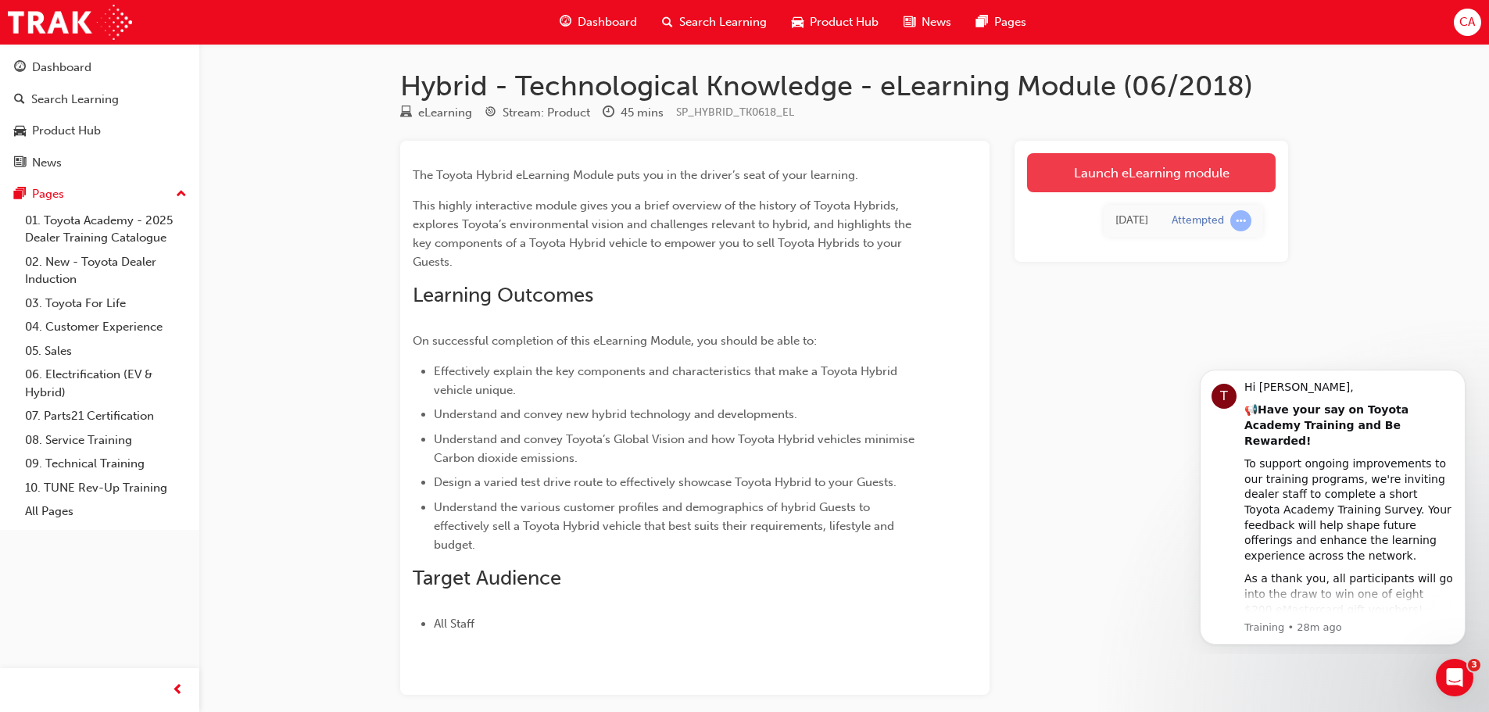
click at [1139, 174] on link "Launch eLearning module" at bounding box center [1151, 172] width 249 height 39
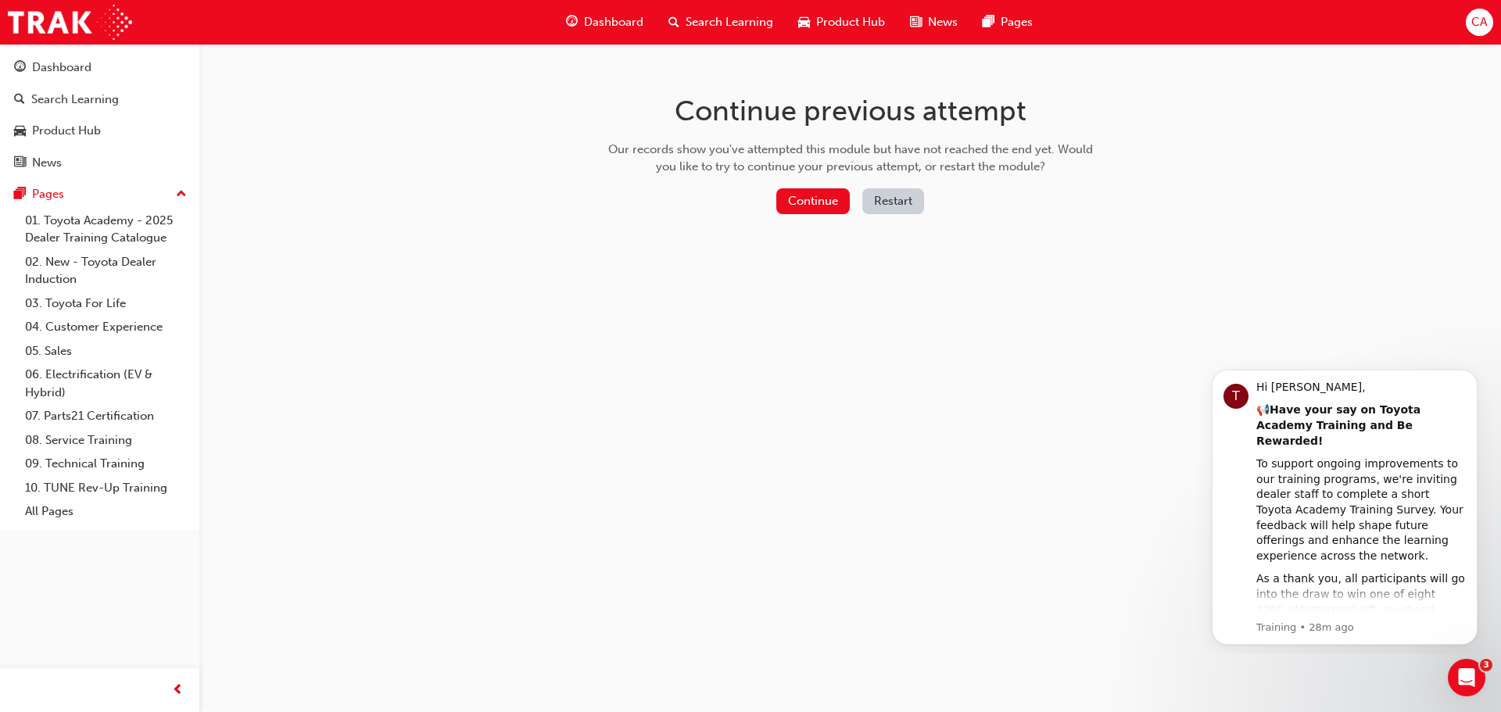
click at [874, 199] on button "Restart" at bounding box center [893, 201] width 62 height 26
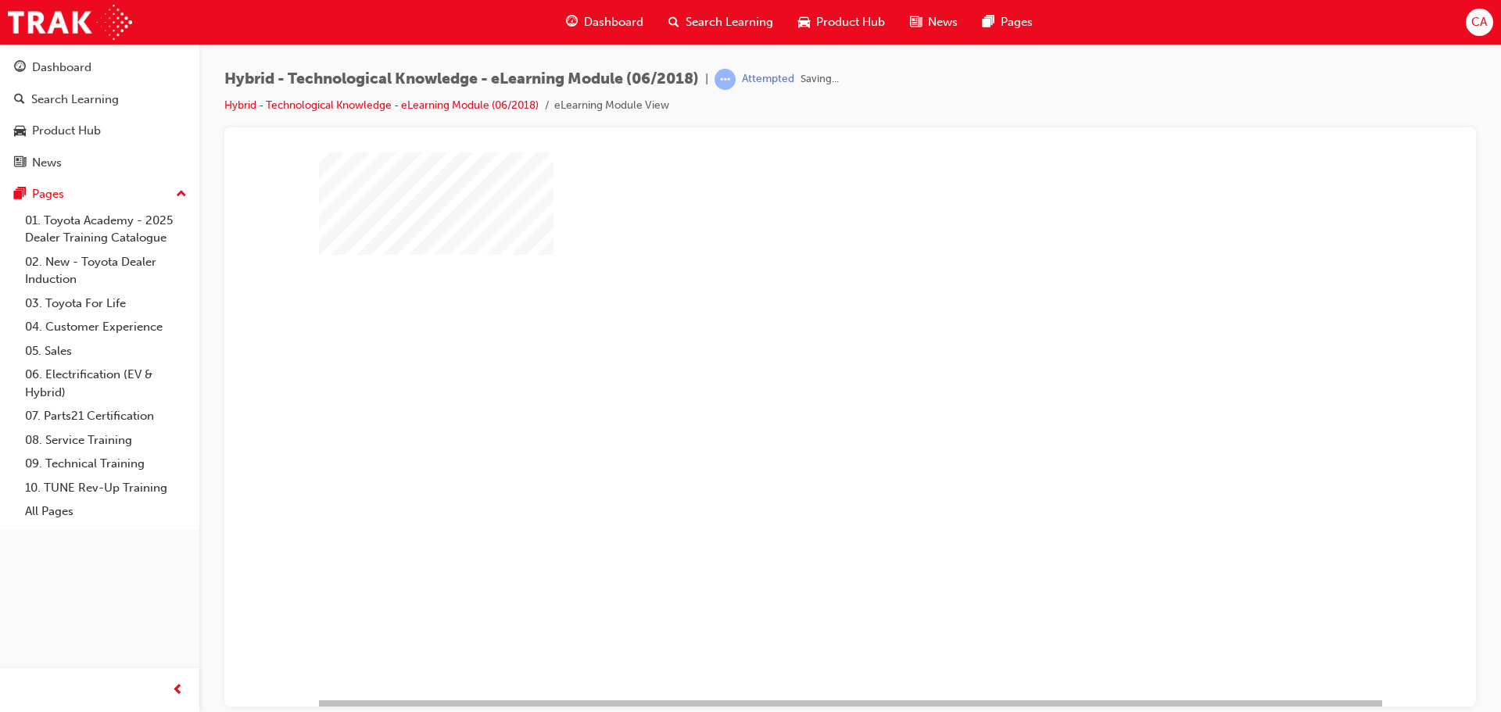
scroll to position [32, 0]
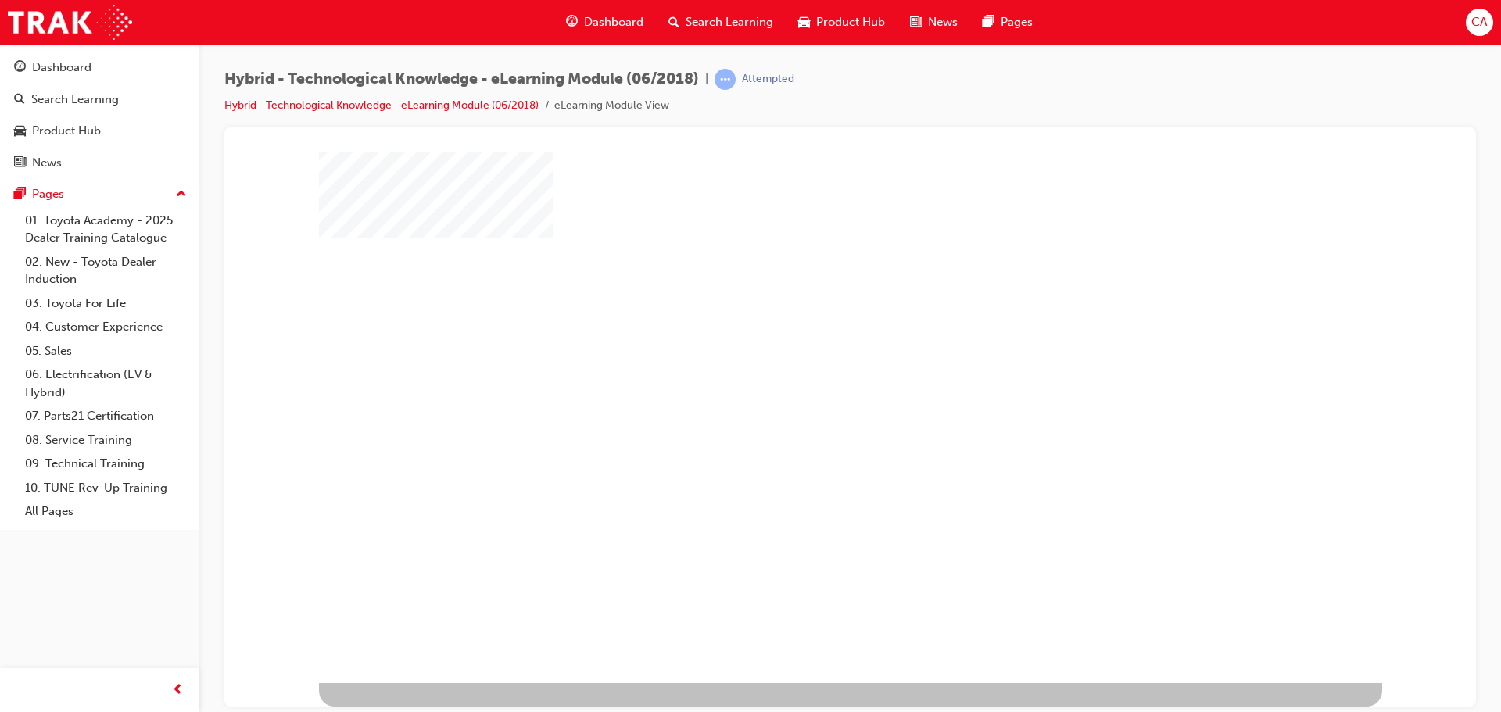
click at [805, 352] on div "play" at bounding box center [805, 352] width 0 height 0
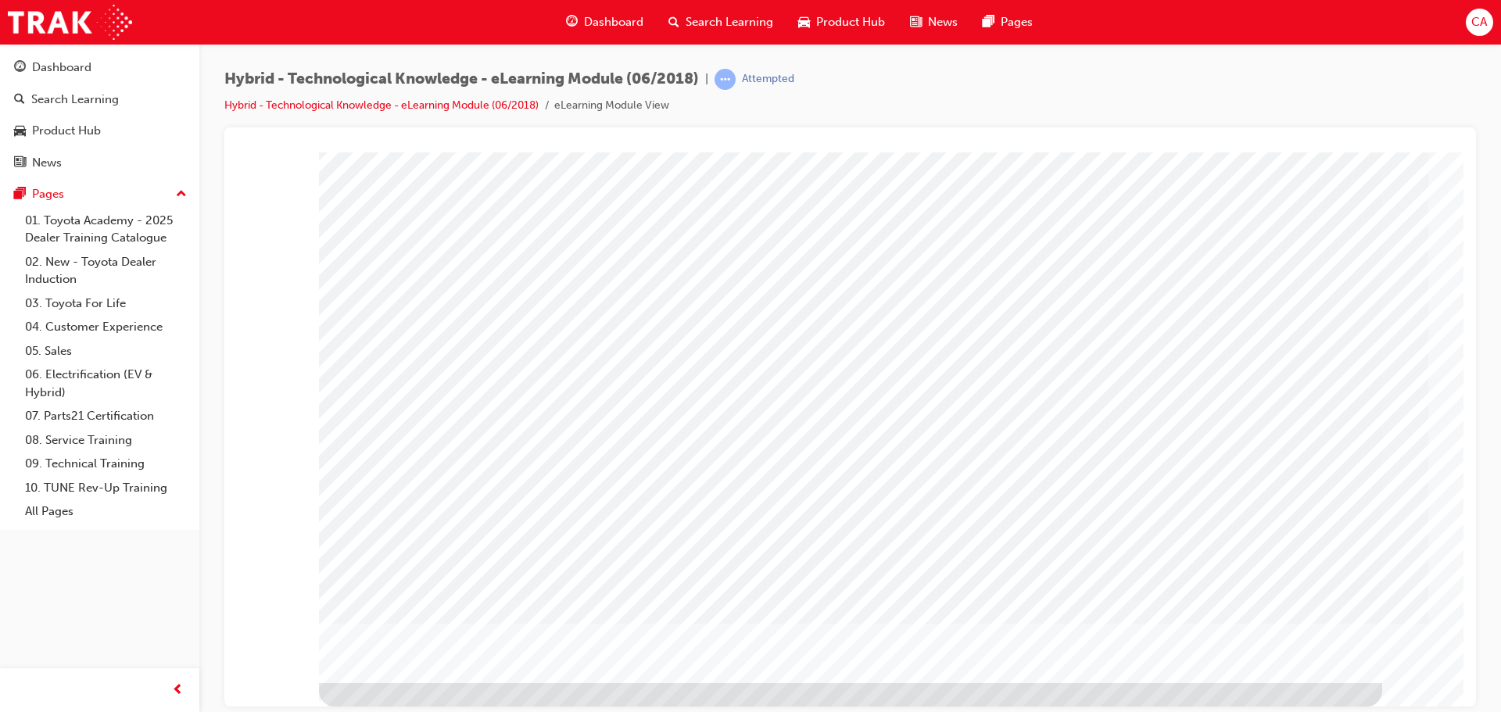
scroll to position [0, 0]
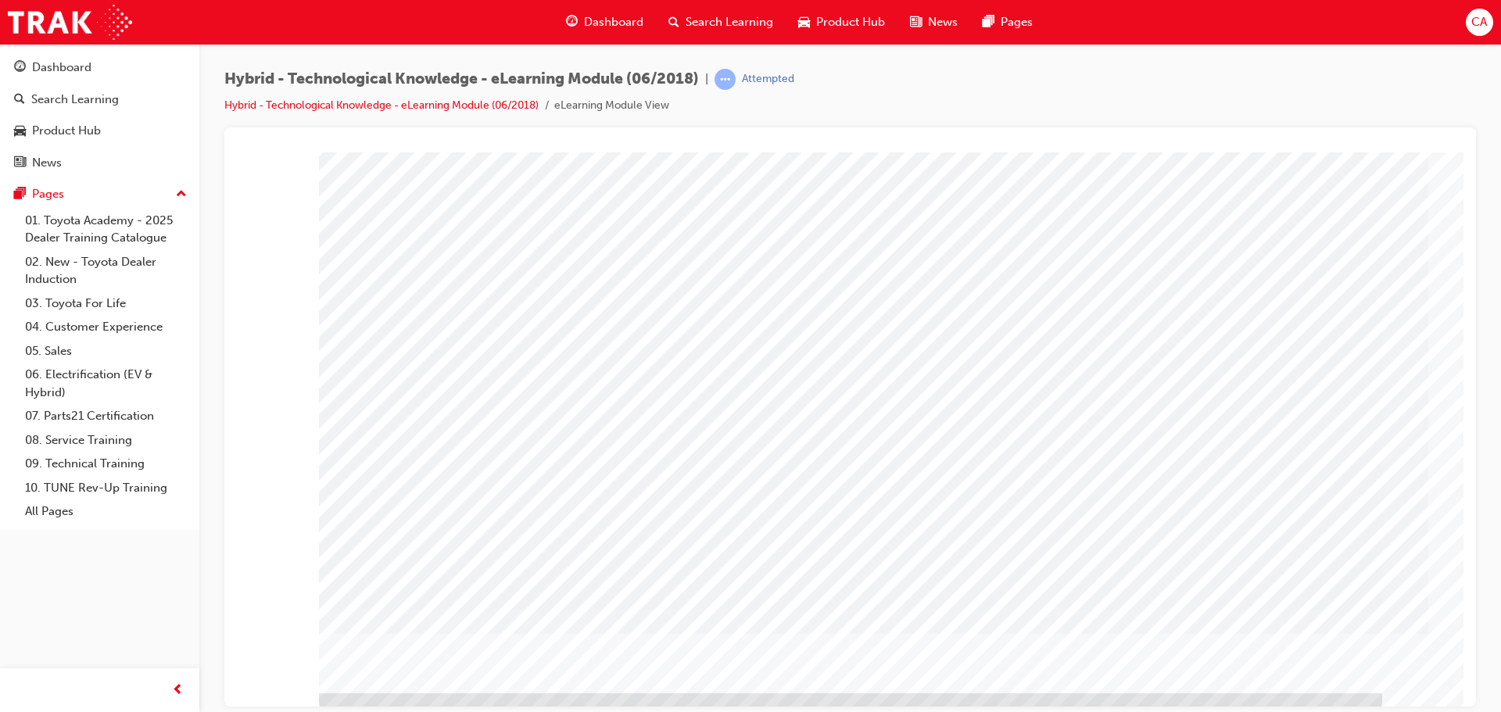
scroll to position [32, 0]
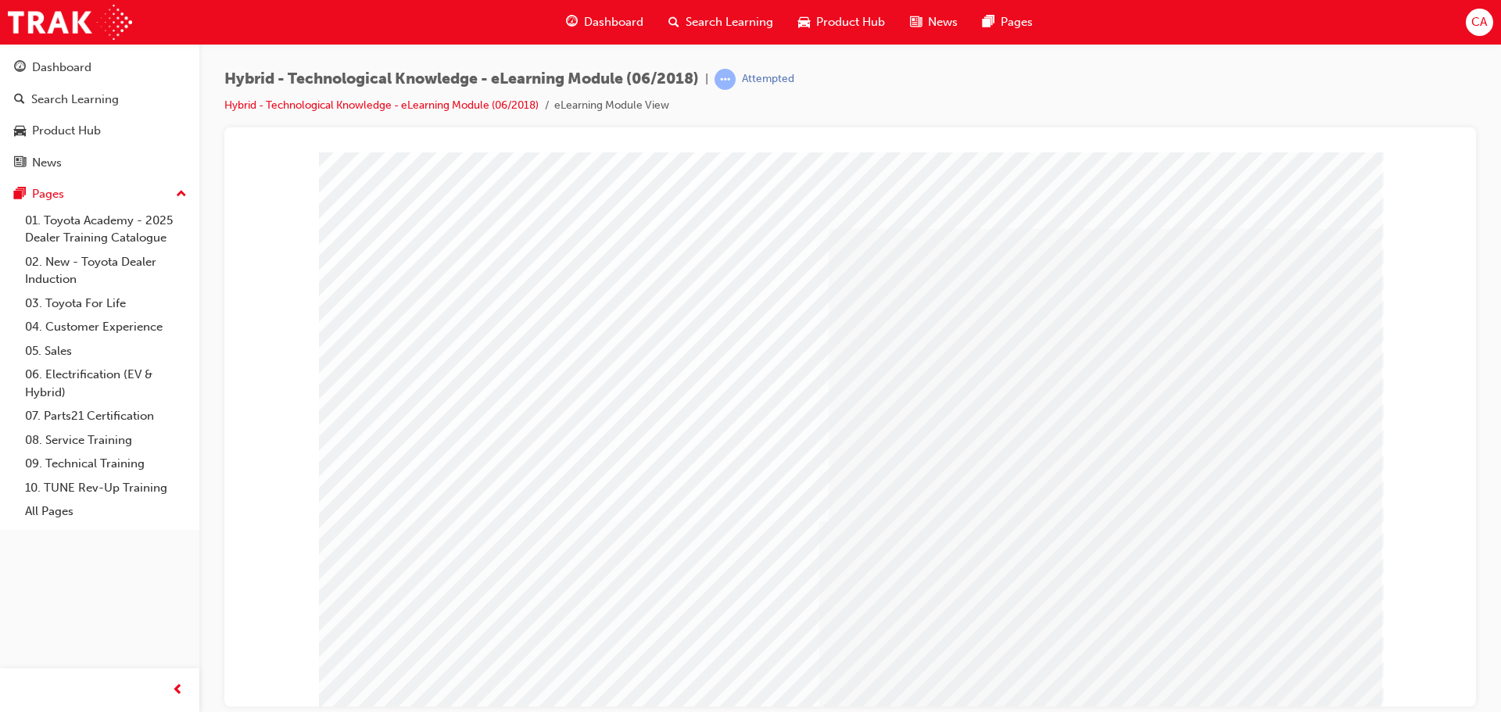
drag, startPoint x: 1264, startPoint y: 637, endPoint x: 1283, endPoint y: 671, distance: 39.2
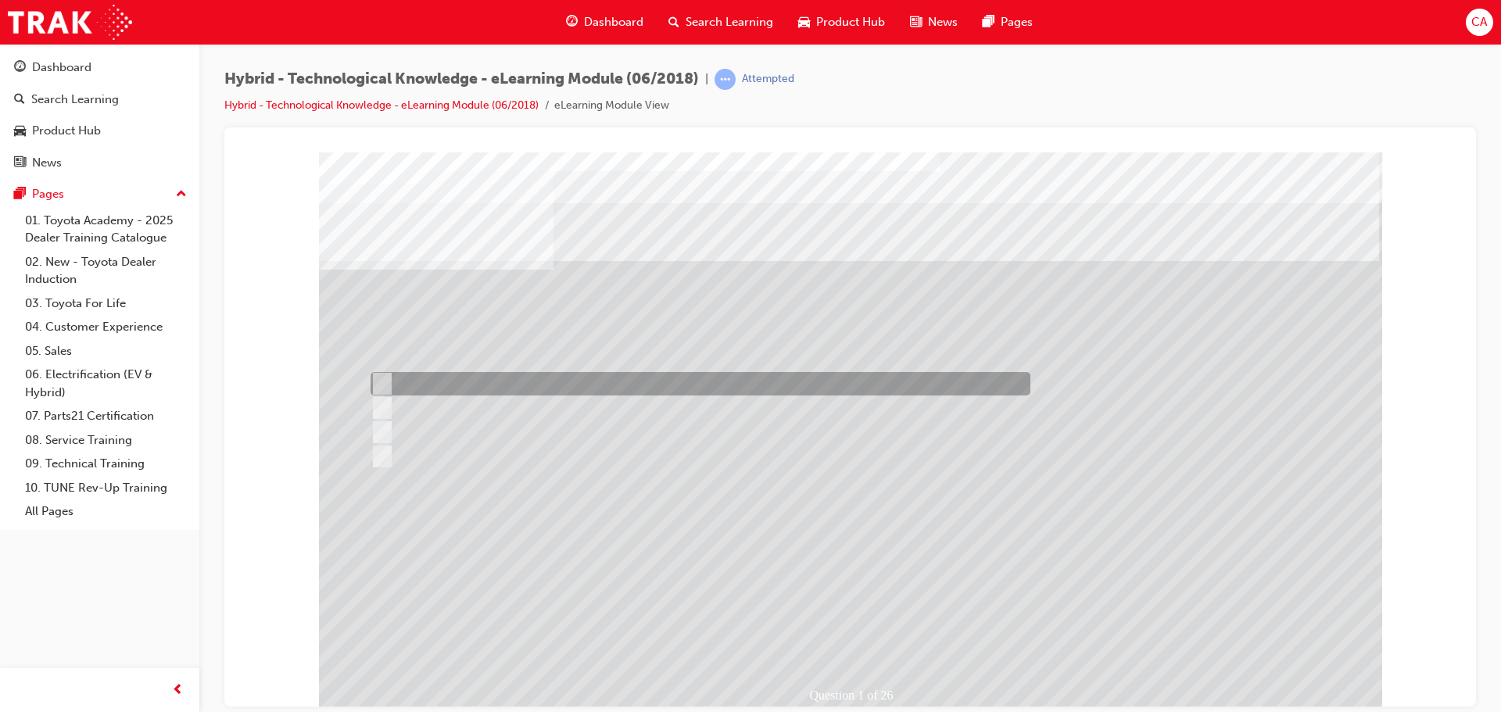
click at [376, 388] on input "2001" at bounding box center [378, 383] width 17 height 17
radio input "true"
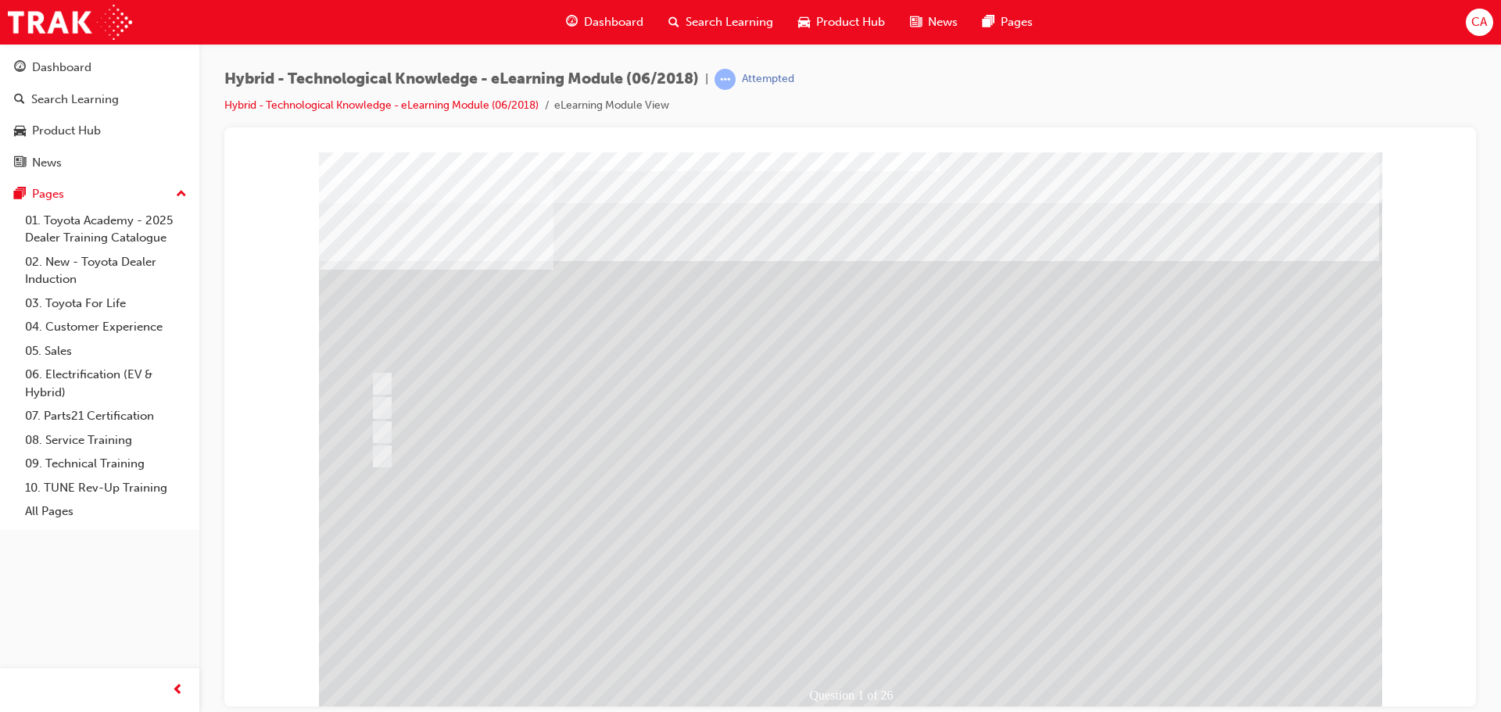
click at [847, 635] on div at bounding box center [850, 433] width 1063 height 563
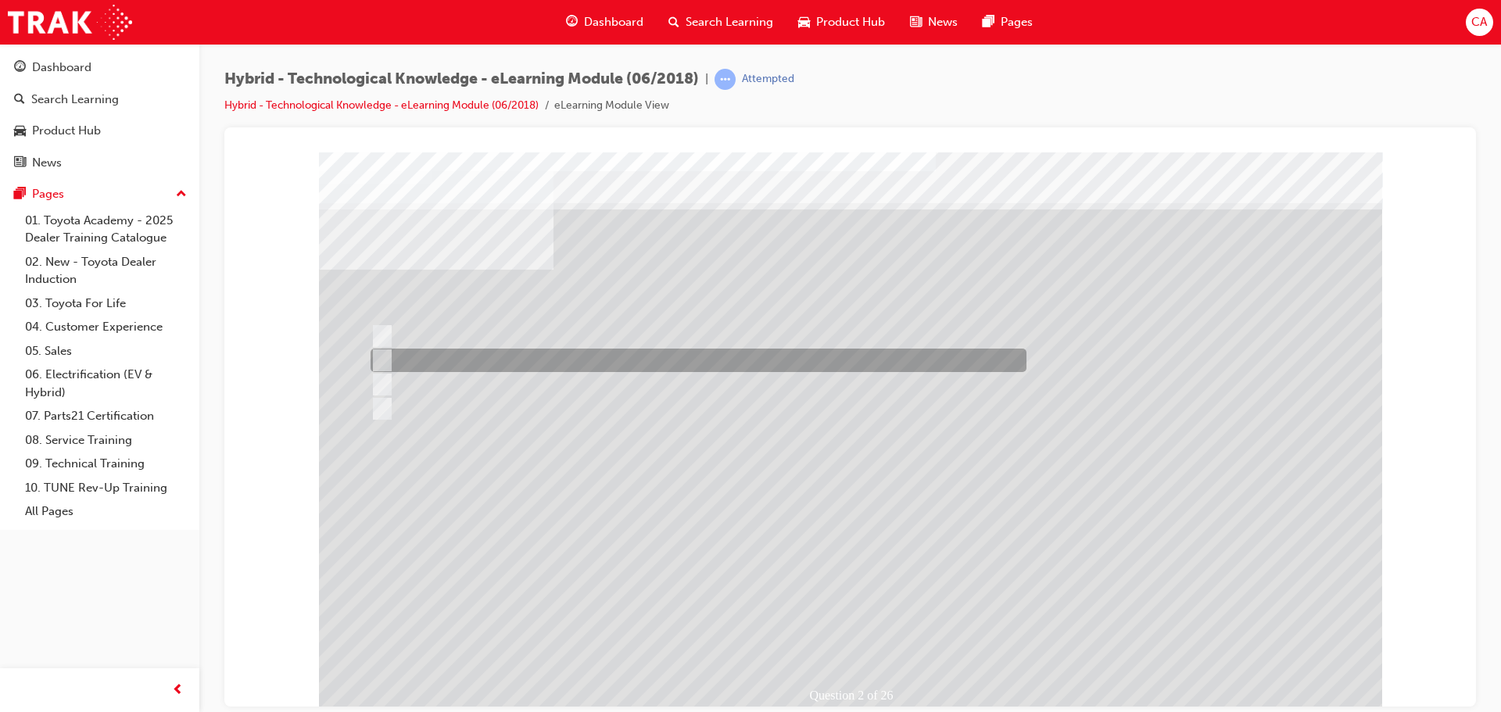
click at [385, 357] on input "Prius v" at bounding box center [378, 360] width 17 height 17
radio input "true"
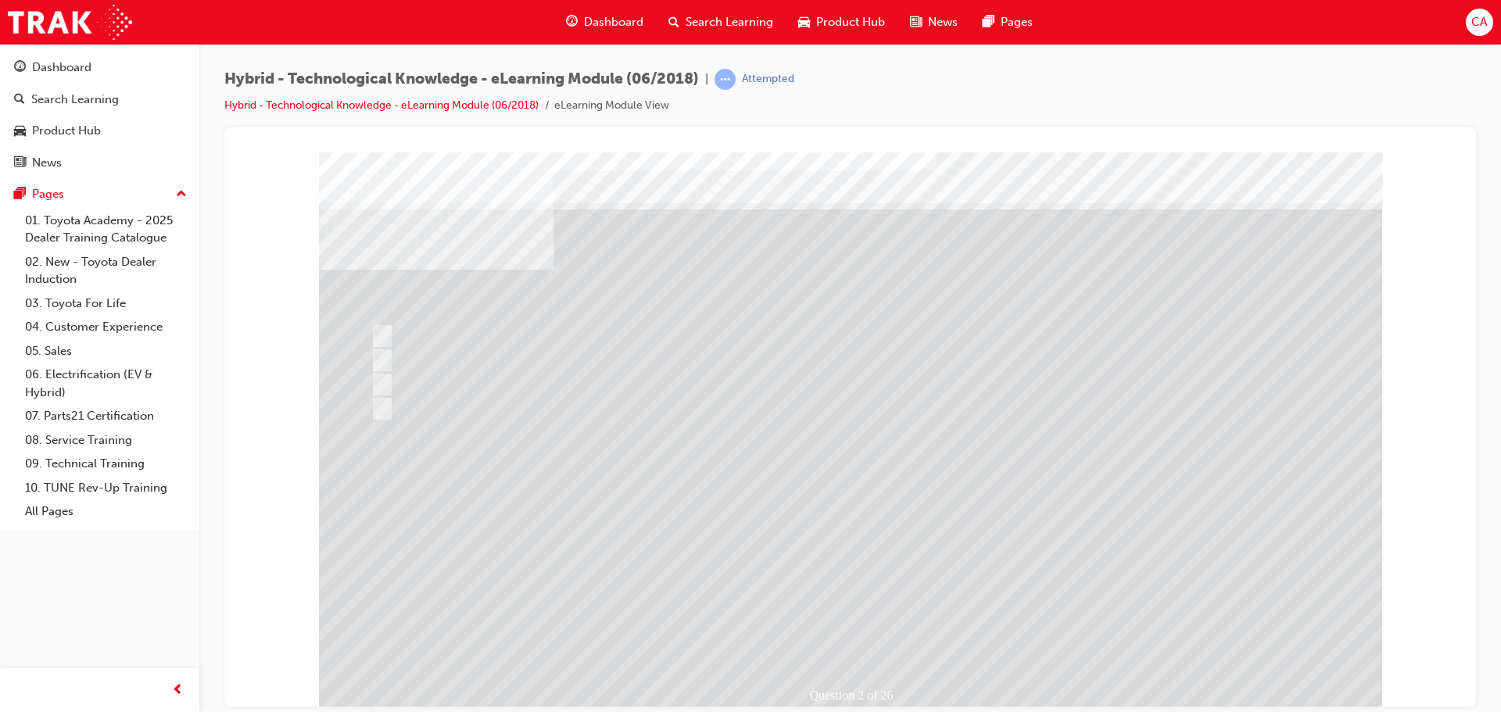
click at [600, 464] on div at bounding box center [850, 433] width 1063 height 563
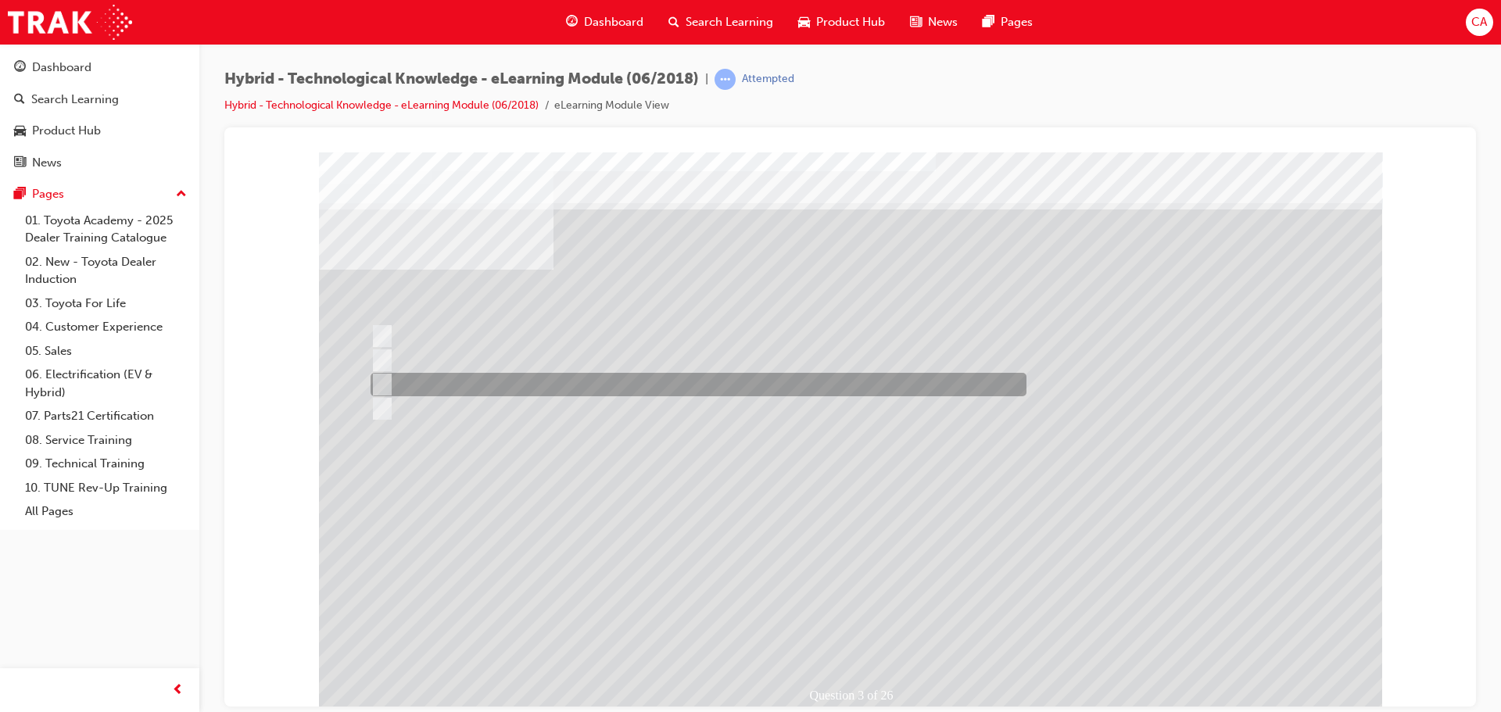
click at [658, 379] on div at bounding box center [695, 384] width 656 height 23
radio input "true"
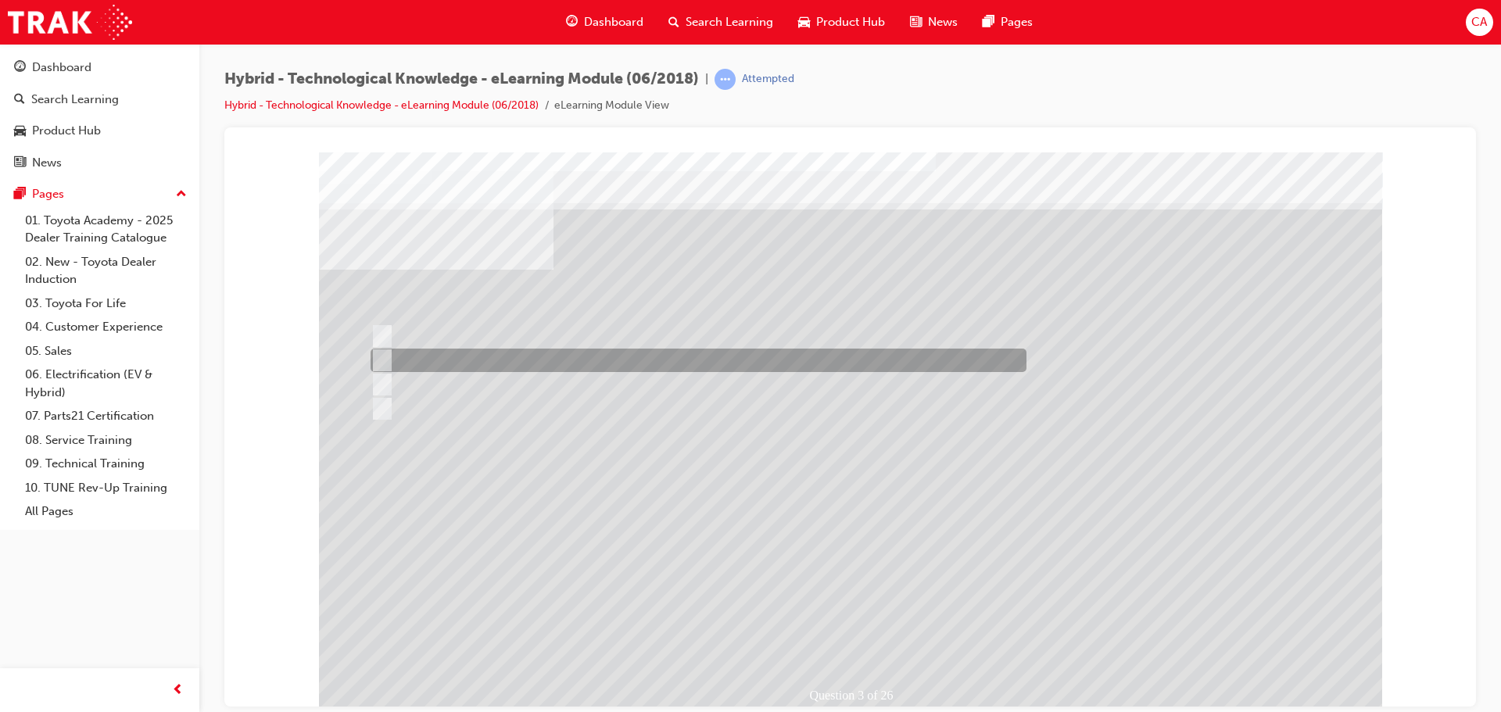
click at [383, 364] on input "2050" at bounding box center [378, 360] width 17 height 17
radio input "true"
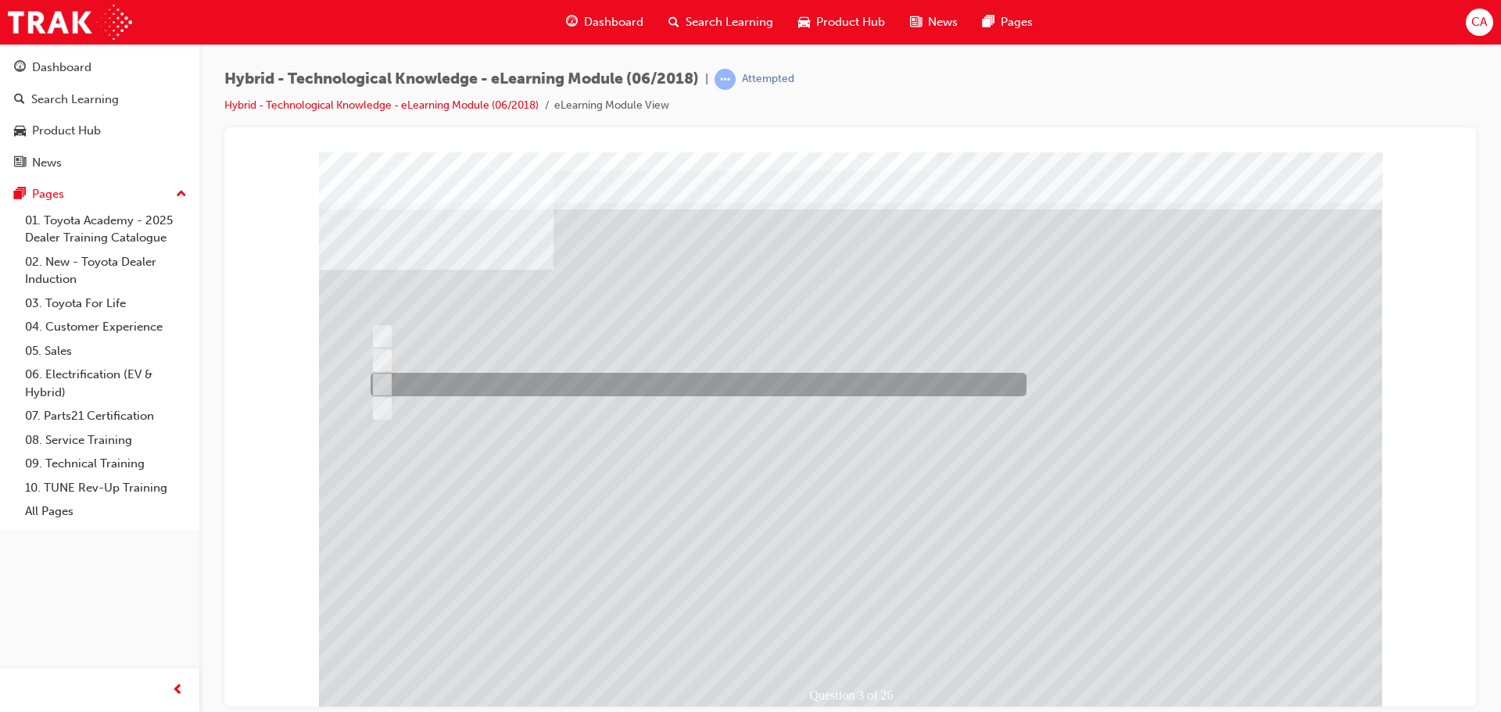
click at [381, 384] on input "2030" at bounding box center [378, 384] width 17 height 17
radio input "true"
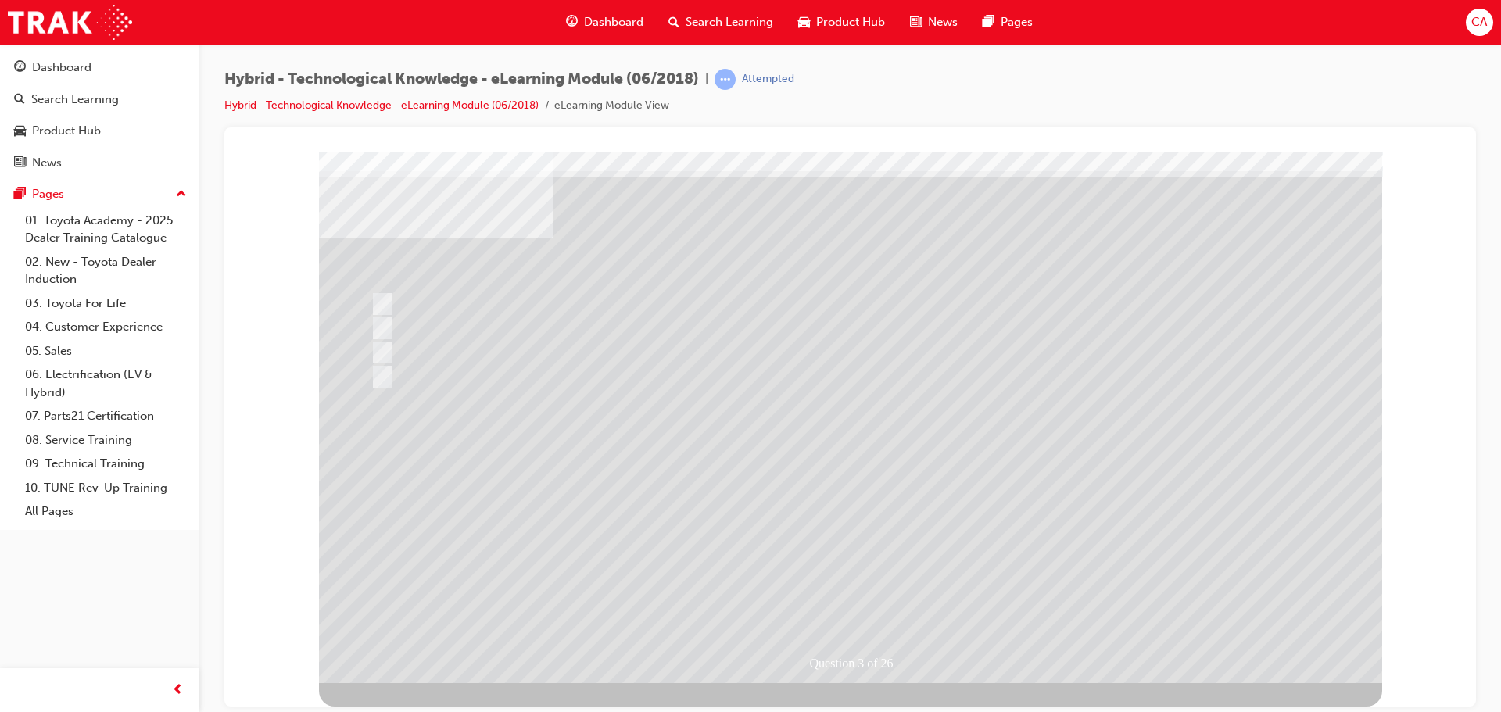
click at [533, 519] on div "" at bounding box center [850, 548] width 1063 height 66
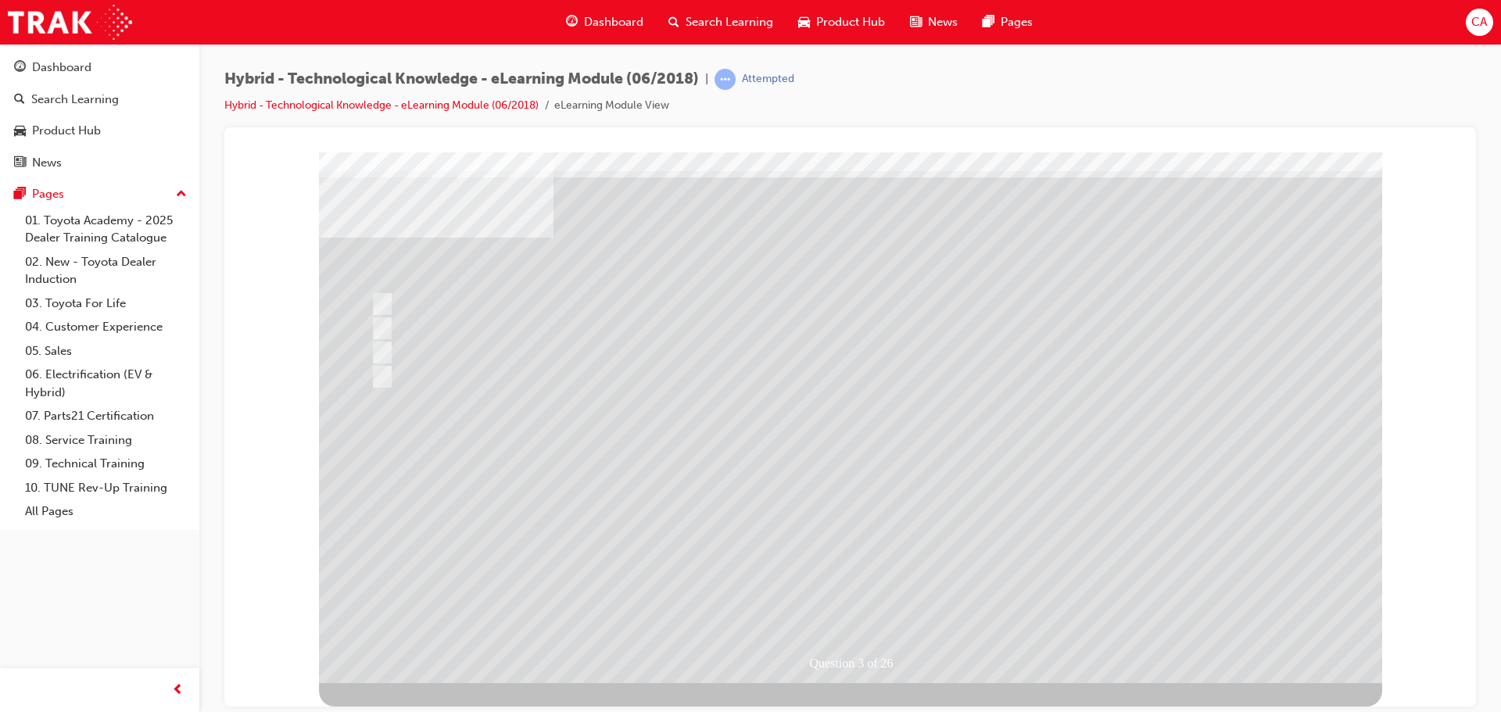
scroll to position [0, 0]
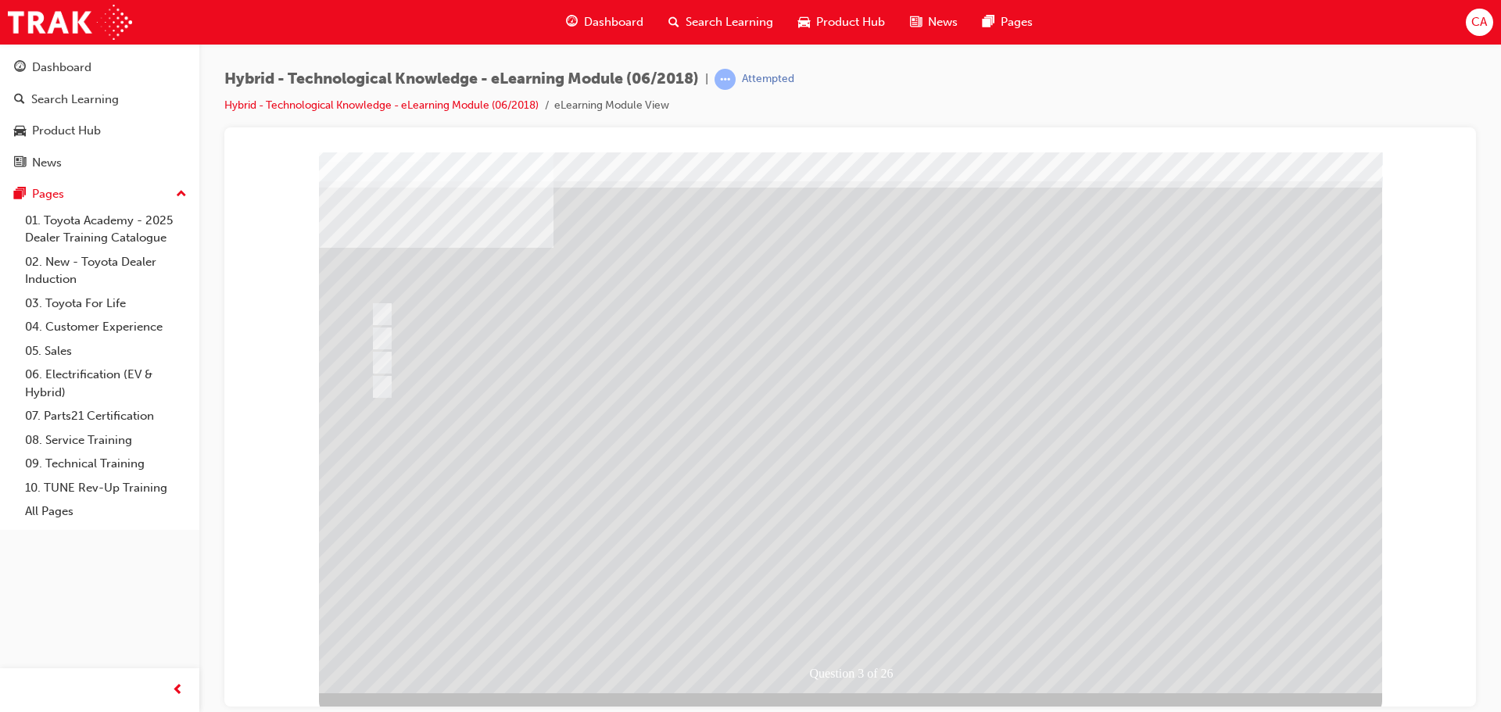
scroll to position [32, 0]
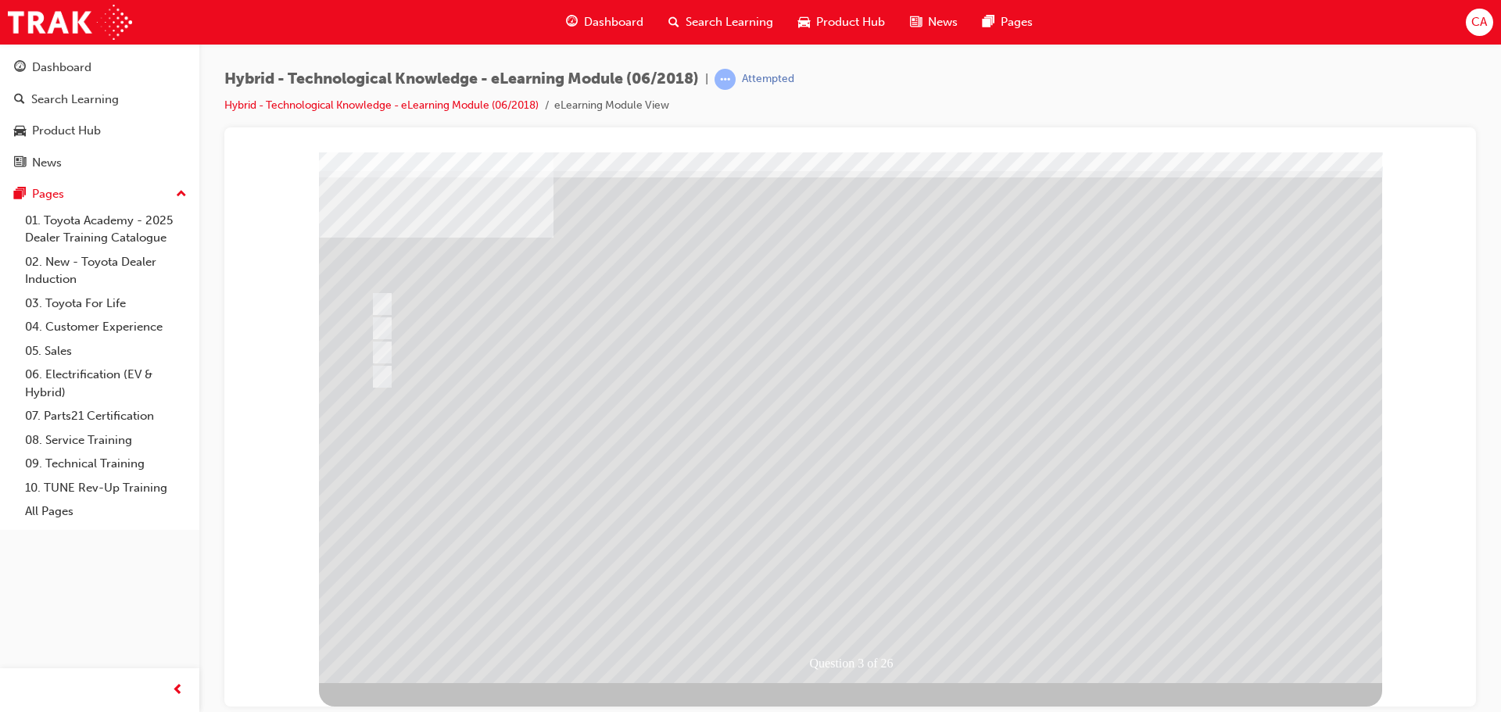
click at [483, 293] on div "Question 3 of 26" at bounding box center [850, 401] width 1063 height 563
